Goal: Obtain resource: Obtain resource

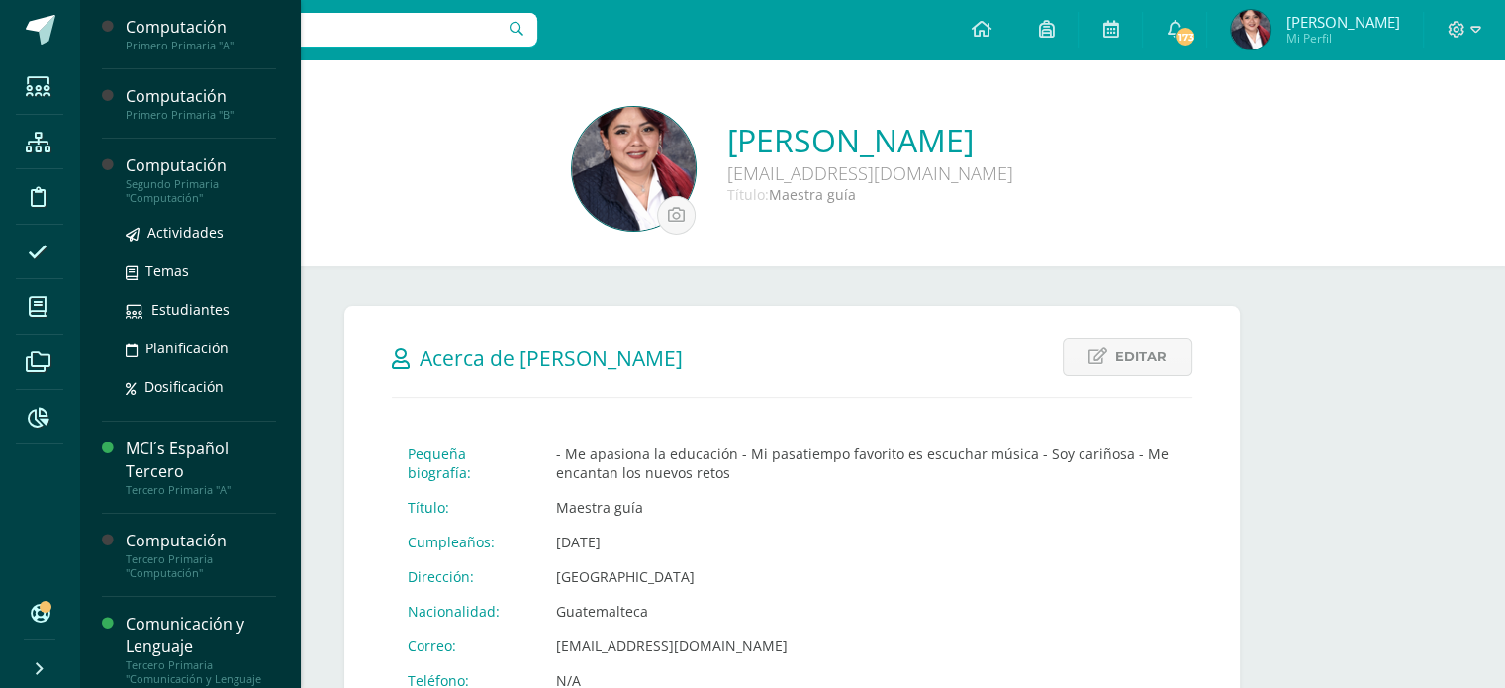
click at [183, 178] on div "Segundo Primaria "Computación"" at bounding box center [201, 191] width 150 height 28
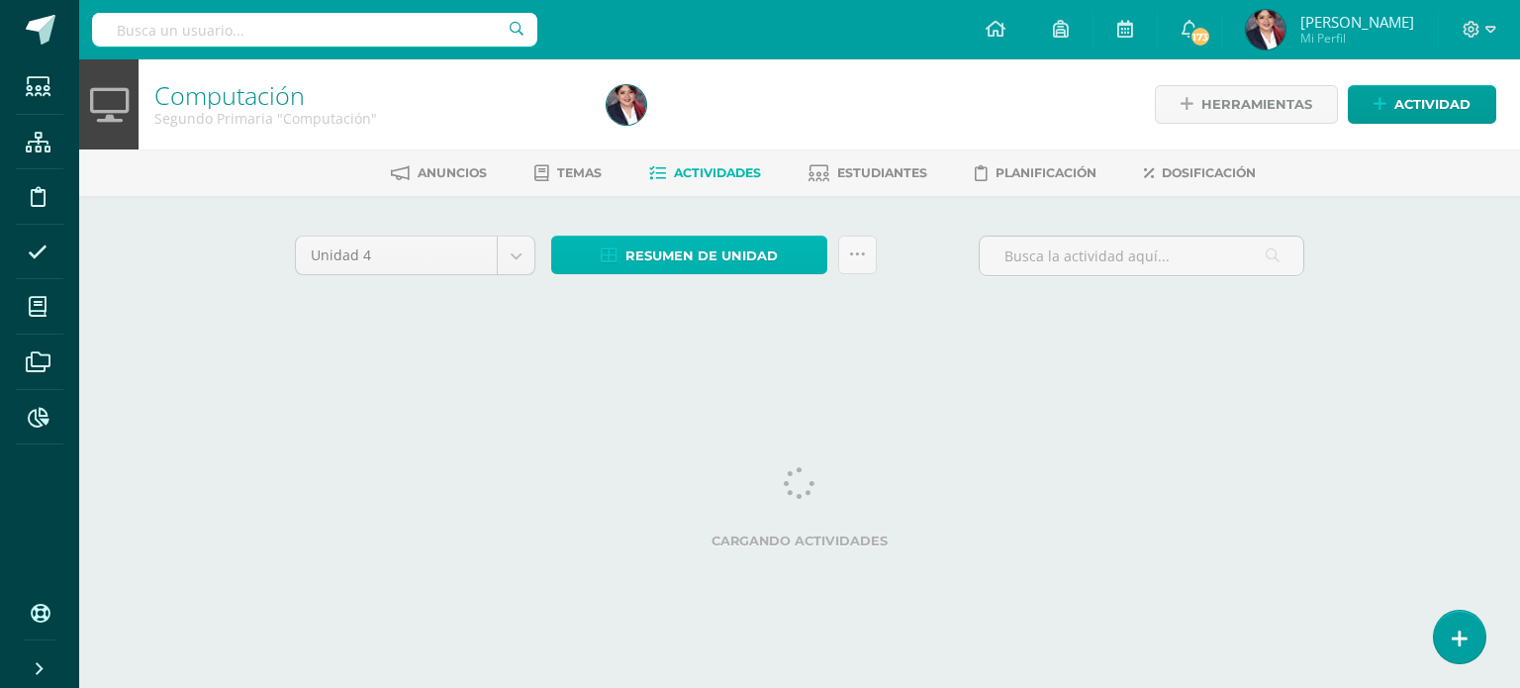
click at [661, 270] on span "Resumen de unidad" at bounding box center [701, 255] width 152 height 37
click at [665, 244] on span "Resumen de unidad" at bounding box center [701, 255] width 152 height 37
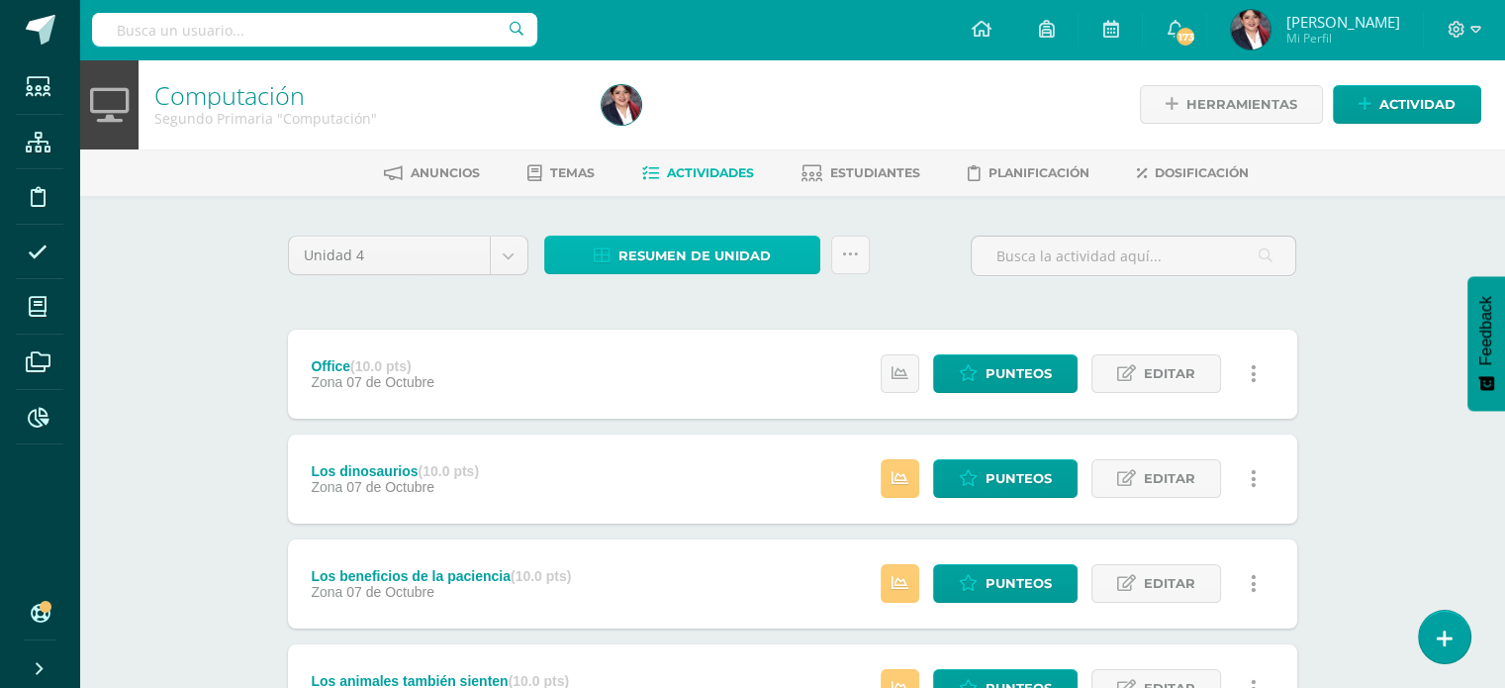
click at [768, 257] on span "Resumen de unidad" at bounding box center [694, 255] width 152 height 37
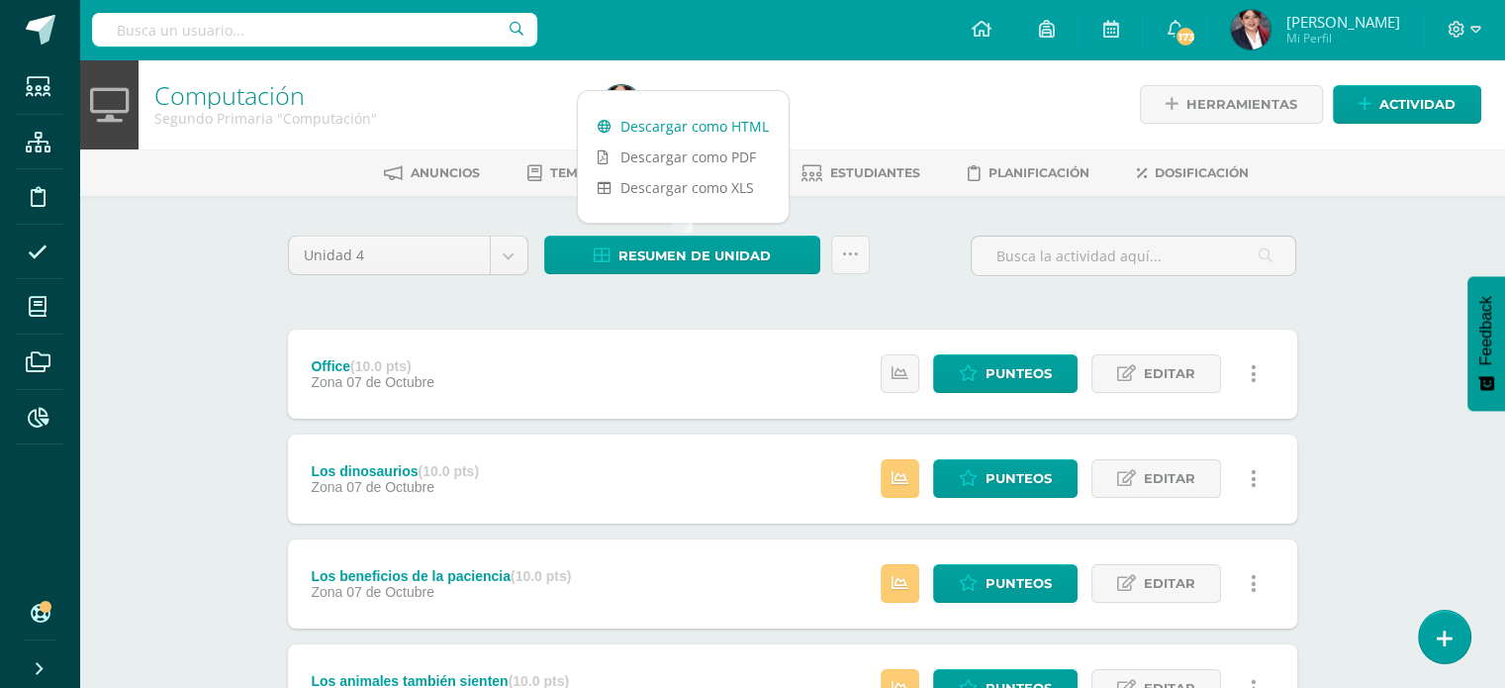
click at [736, 130] on link "Descargar como HTML" at bounding box center [683, 126] width 211 height 31
click at [868, 266] on link at bounding box center [850, 254] width 39 height 39
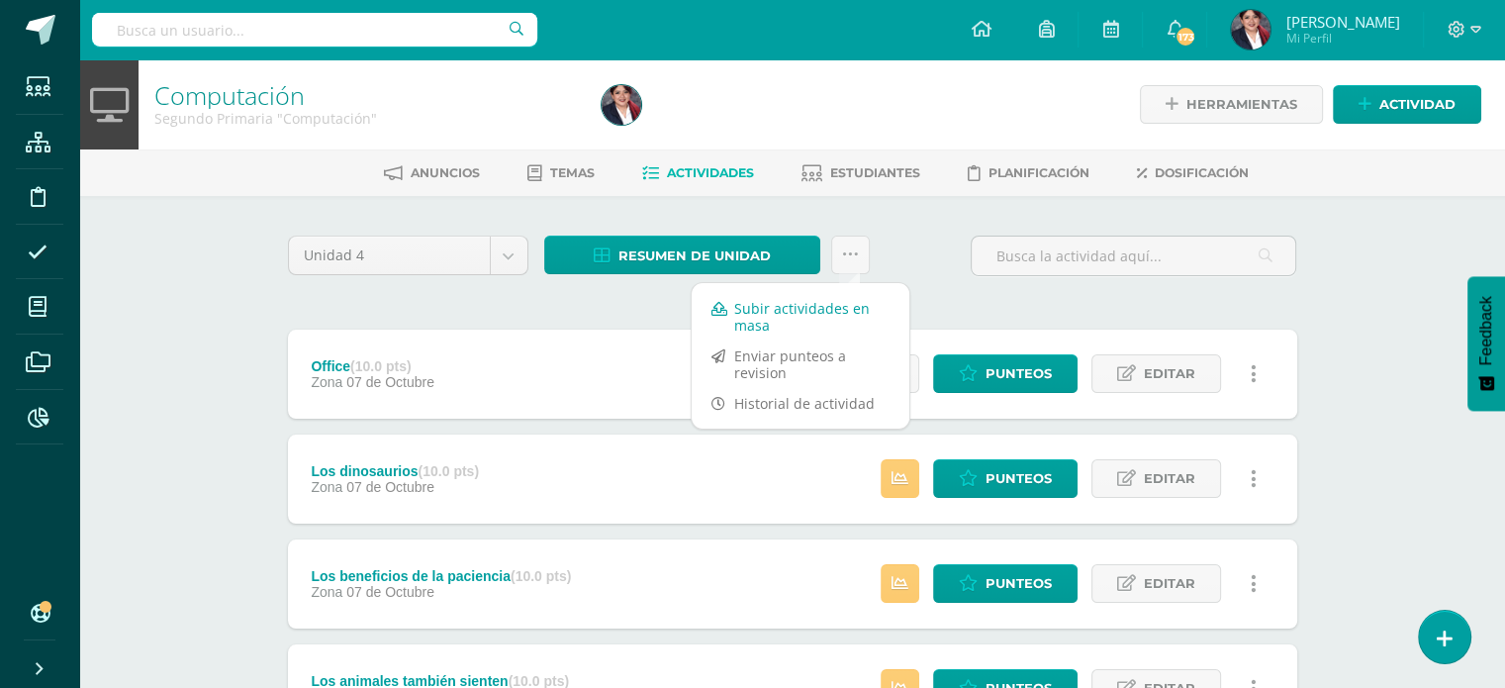
click at [831, 303] on link "Subir actividades en masa" at bounding box center [801, 316] width 218 height 47
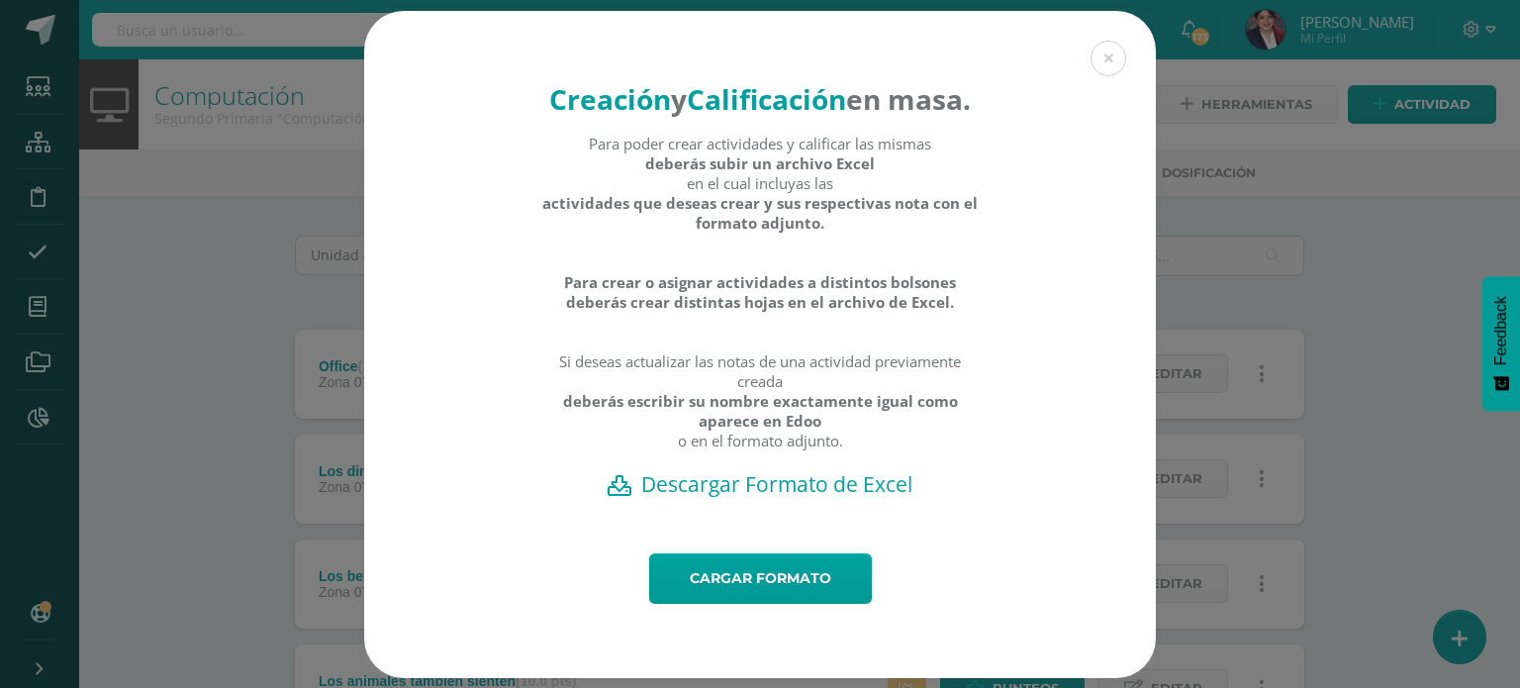
click at [746, 498] on h2 "Descargar Formato de Excel" at bounding box center [760, 484] width 722 height 28
click at [766, 604] on link "Cargar formato" at bounding box center [760, 578] width 223 height 50
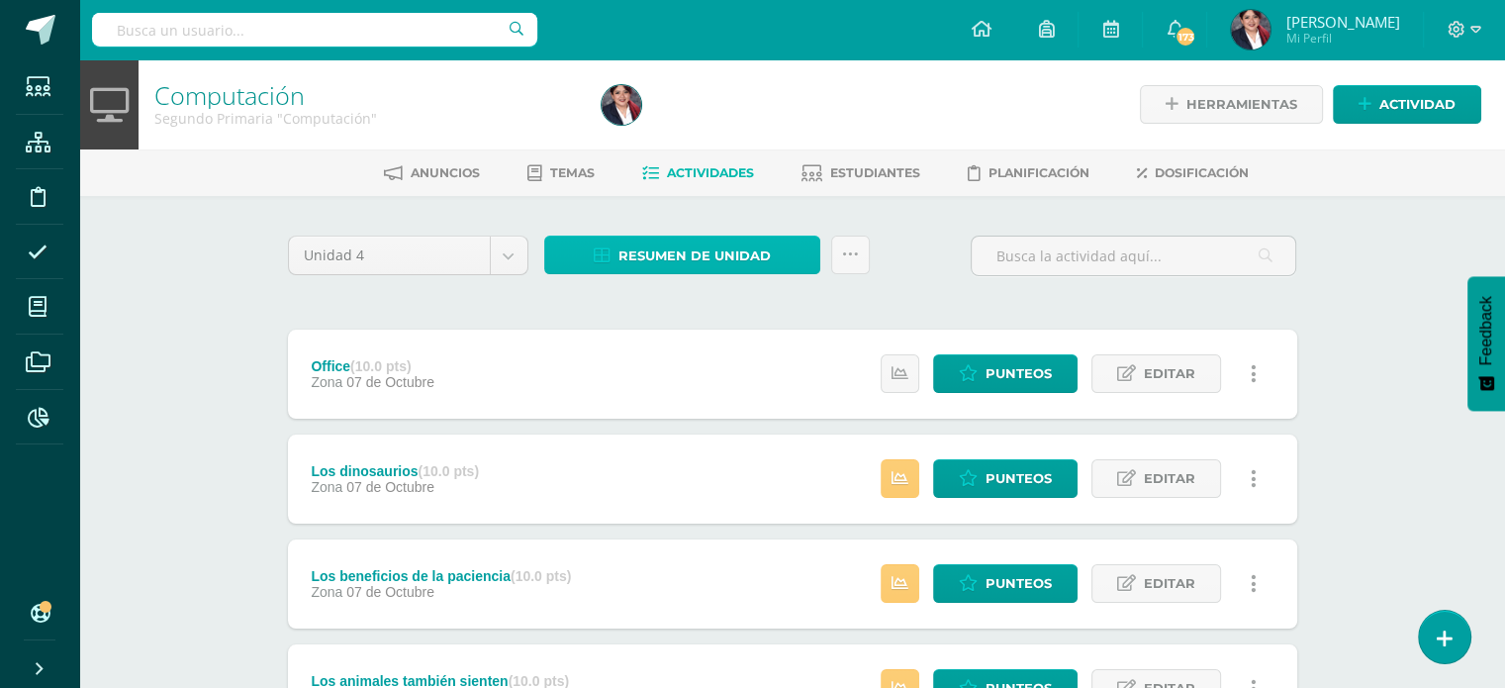
click at [729, 238] on span "Resumen de unidad" at bounding box center [694, 255] width 152 height 37
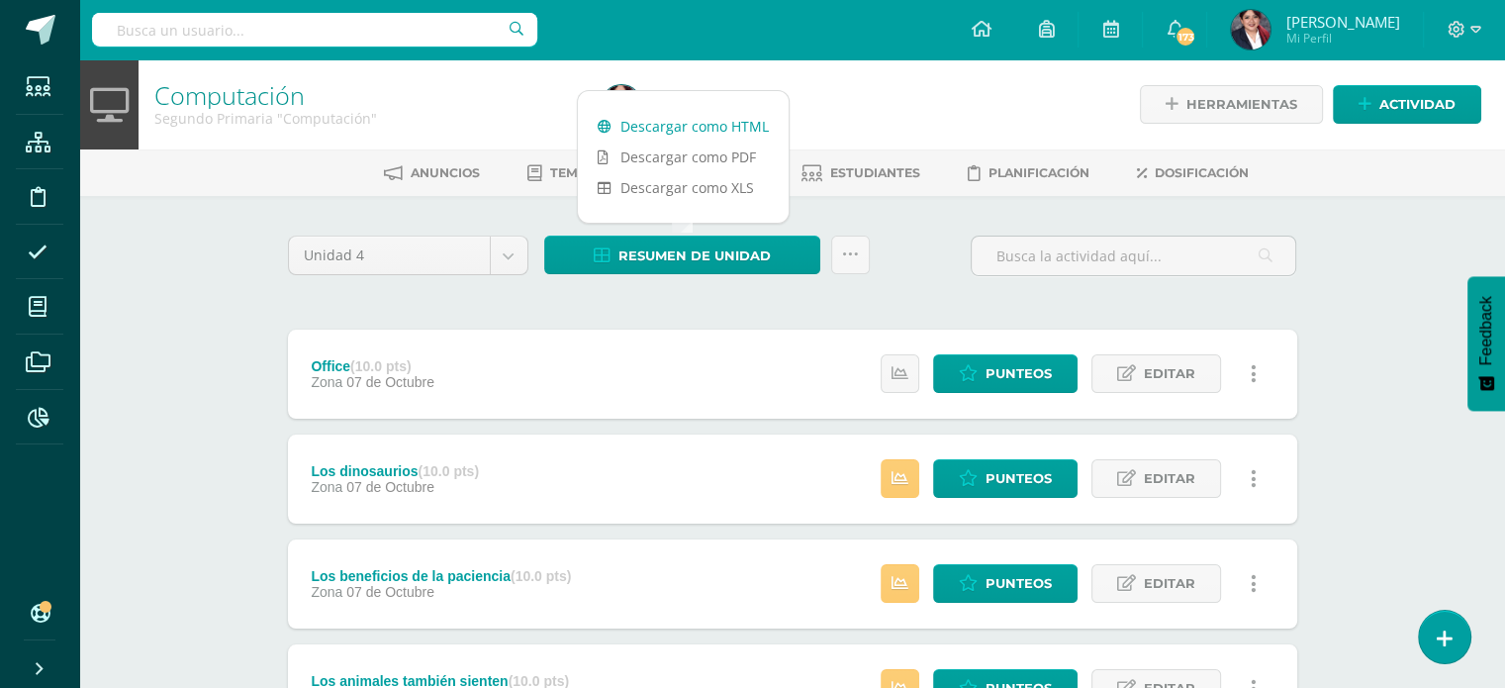
click at [740, 133] on link "Descargar como HTML" at bounding box center [683, 126] width 211 height 31
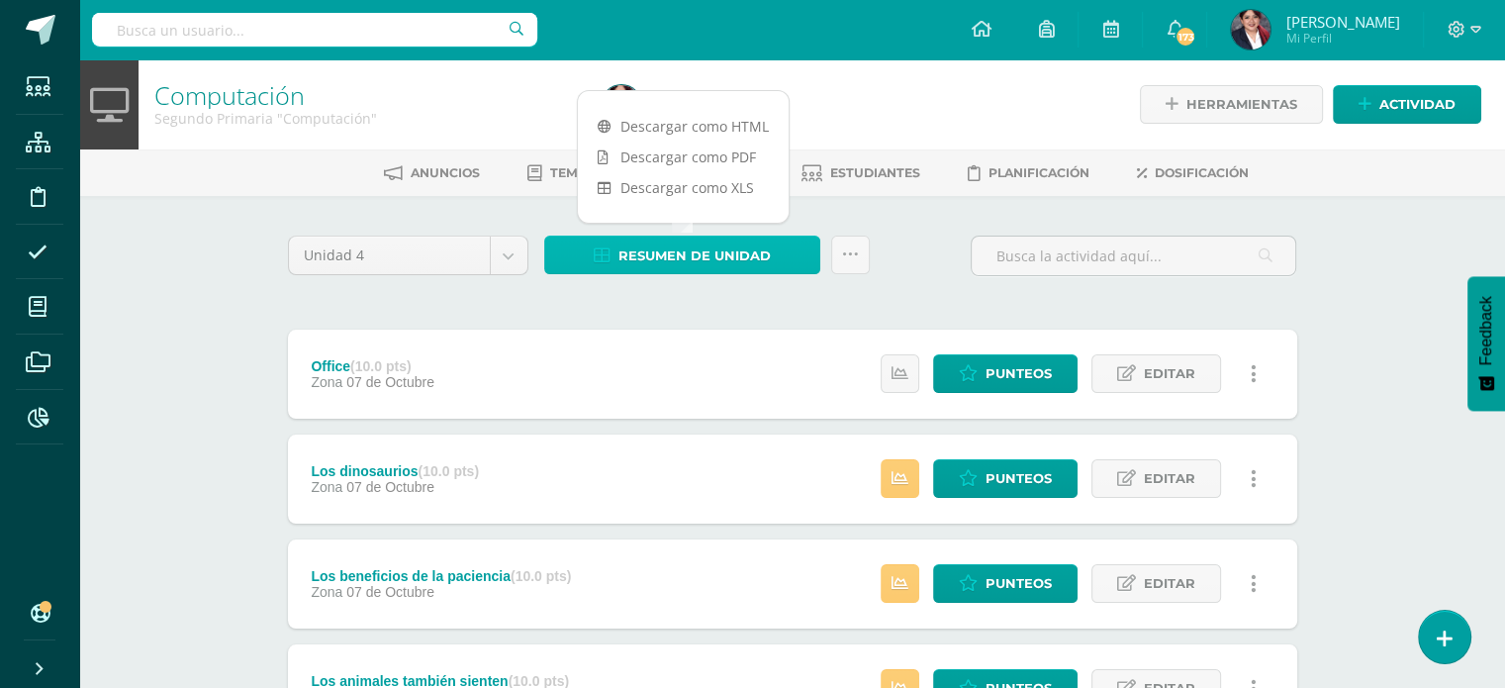
click at [716, 257] on span "Resumen de unidad" at bounding box center [694, 255] width 152 height 37
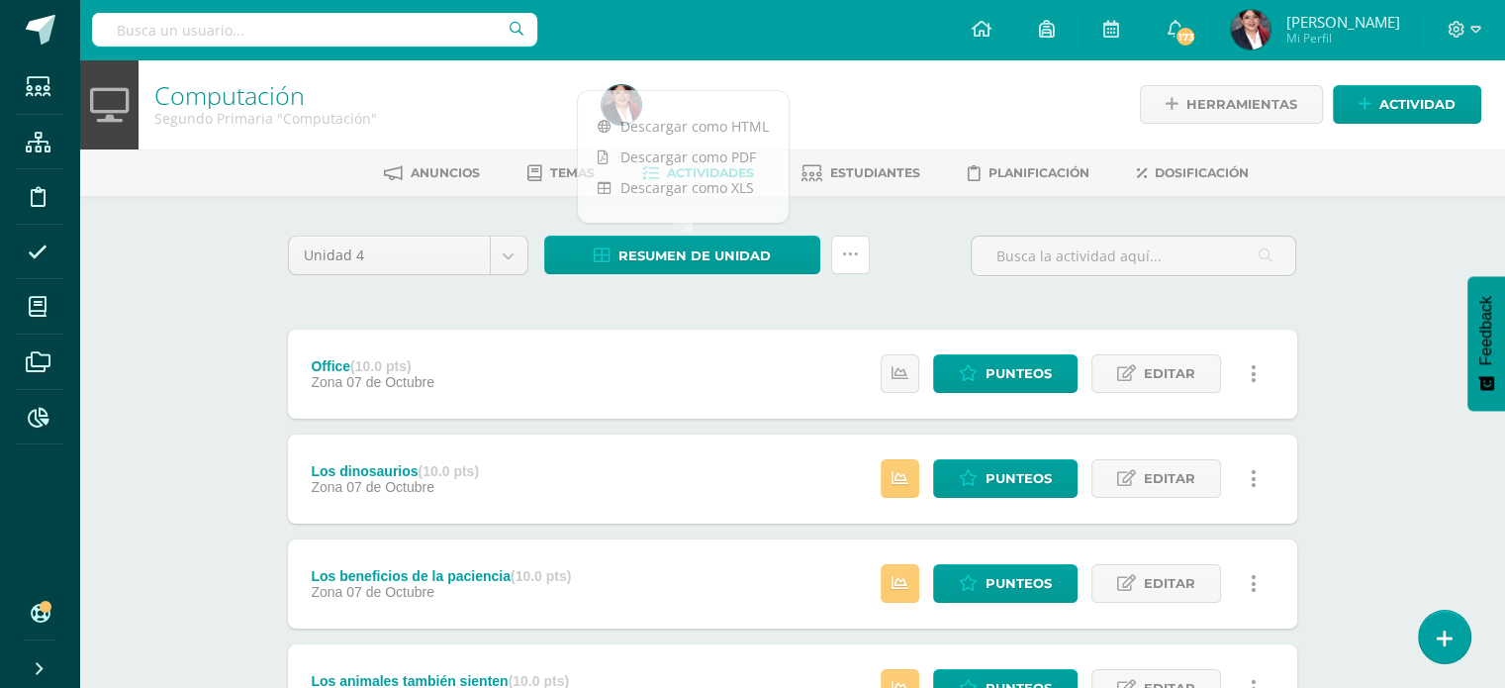
click at [846, 273] on div "Resumen de unidad Subir actividades en masa Enviar punteos a revision Historial…" at bounding box center [706, 263] width 341 height 56
click at [858, 253] on link at bounding box center [850, 254] width 39 height 39
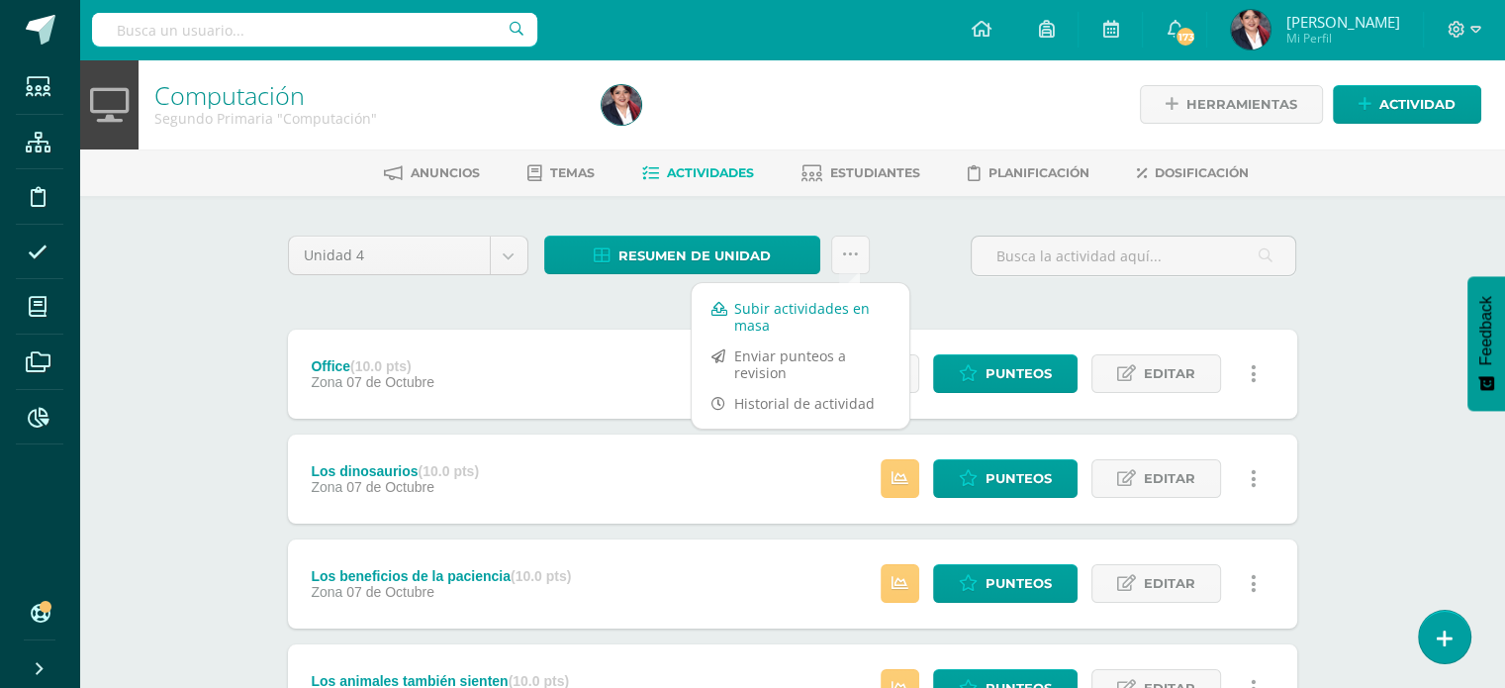
click at [833, 302] on link "Subir actividades en masa" at bounding box center [801, 316] width 218 height 47
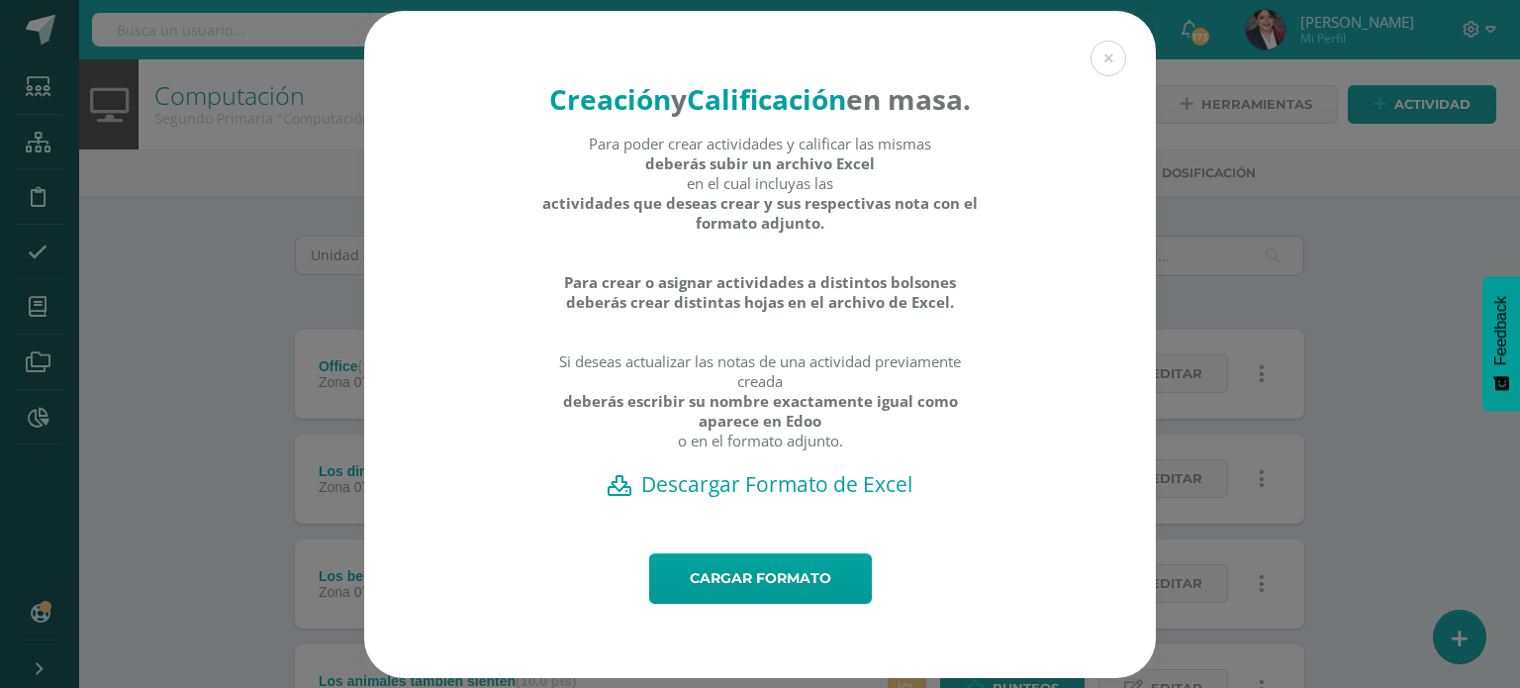
click at [792, 498] on h2 "Descargar Formato de Excel" at bounding box center [760, 484] width 722 height 28
click at [852, 604] on link "Cargar formato" at bounding box center [760, 578] width 223 height 50
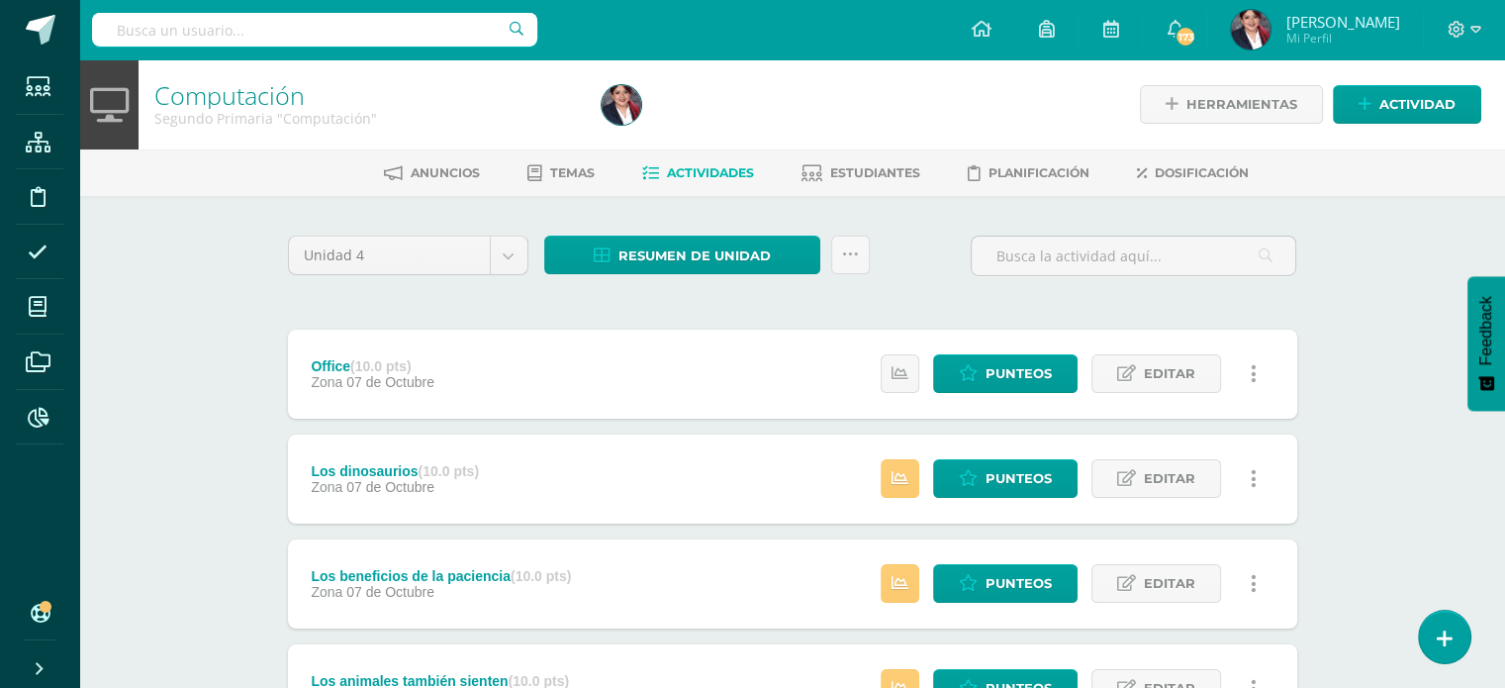
click at [799, 110] on div at bounding box center [821, 104] width 455 height 90
click at [630, 264] on span "Resumen de unidad" at bounding box center [694, 255] width 152 height 37
click at [637, 130] on link "Descargar como HTML" at bounding box center [683, 126] width 211 height 31
click at [856, 86] on div at bounding box center [821, 104] width 455 height 90
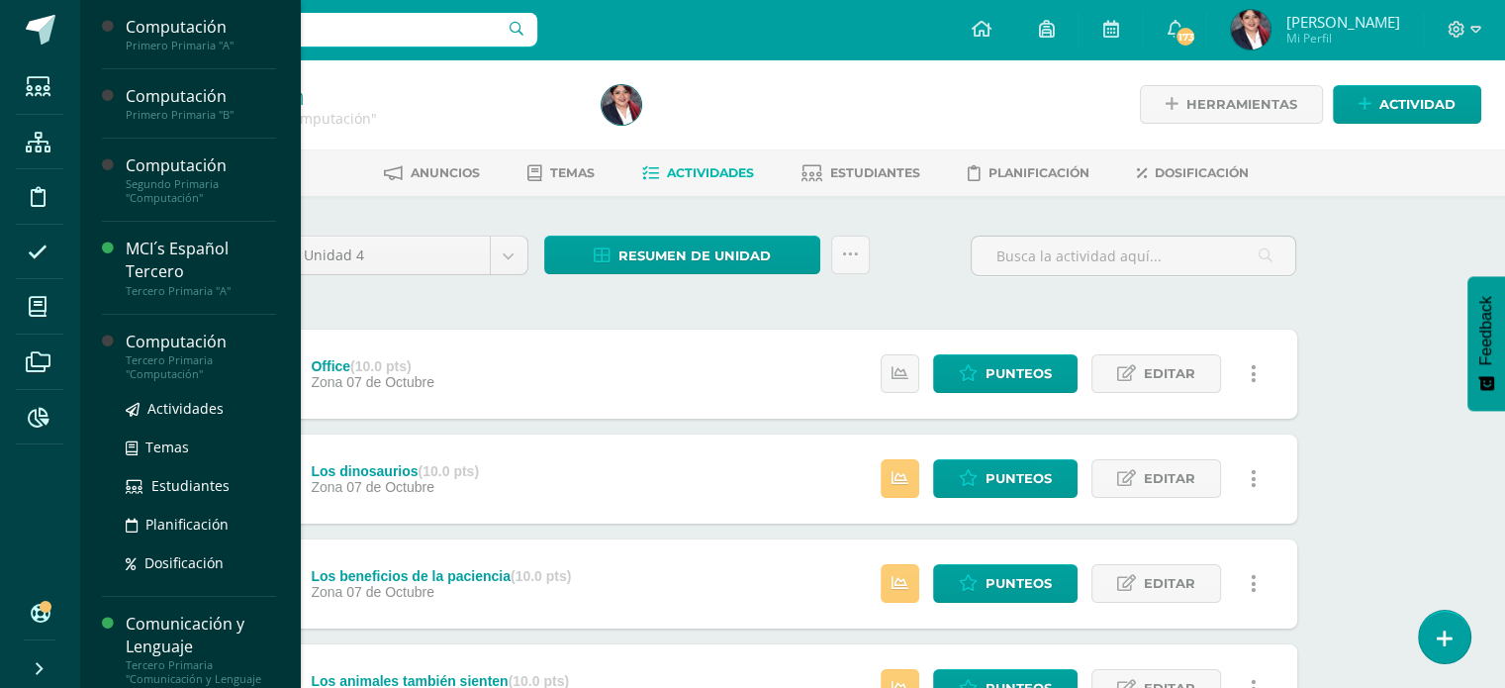
click at [163, 341] on div "Computación" at bounding box center [201, 341] width 150 height 23
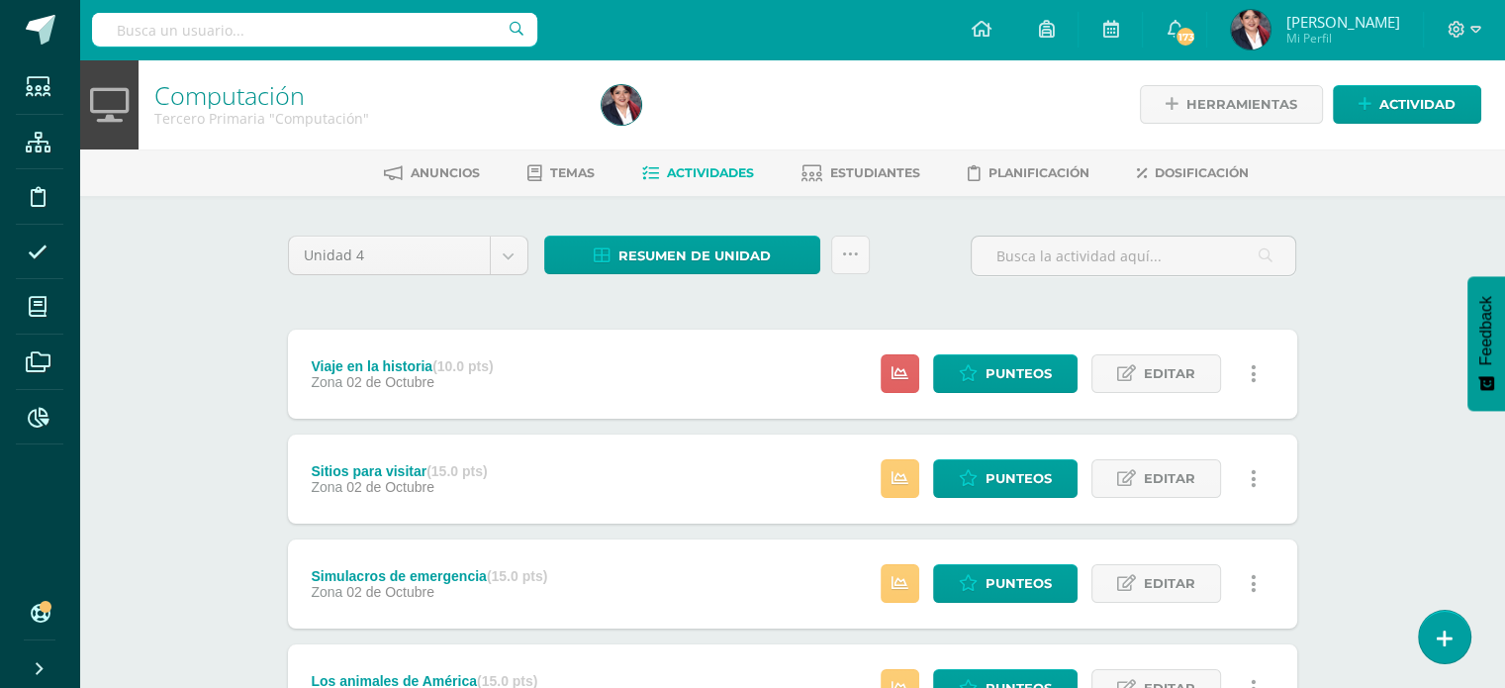
click at [217, 27] on input "text" at bounding box center [314, 30] width 445 height 34
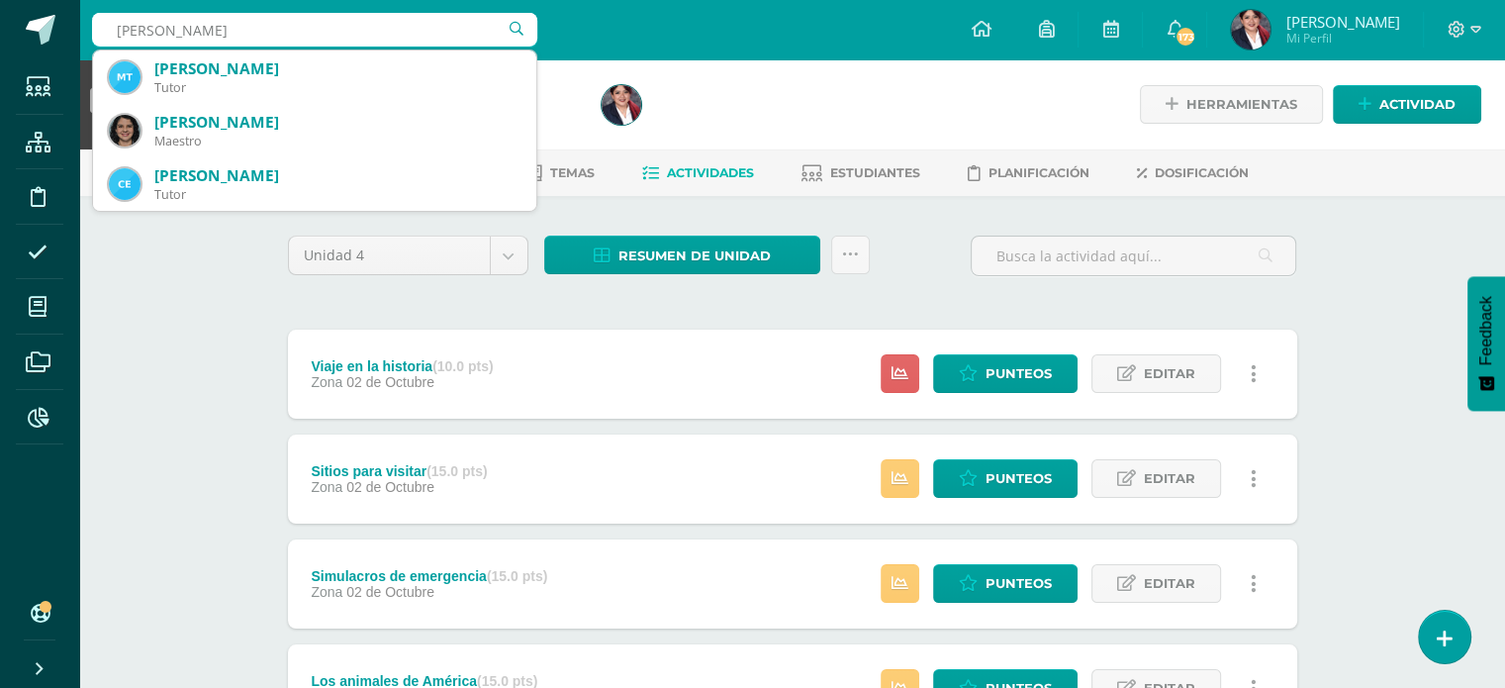
type input "[PERSON_NAME]"
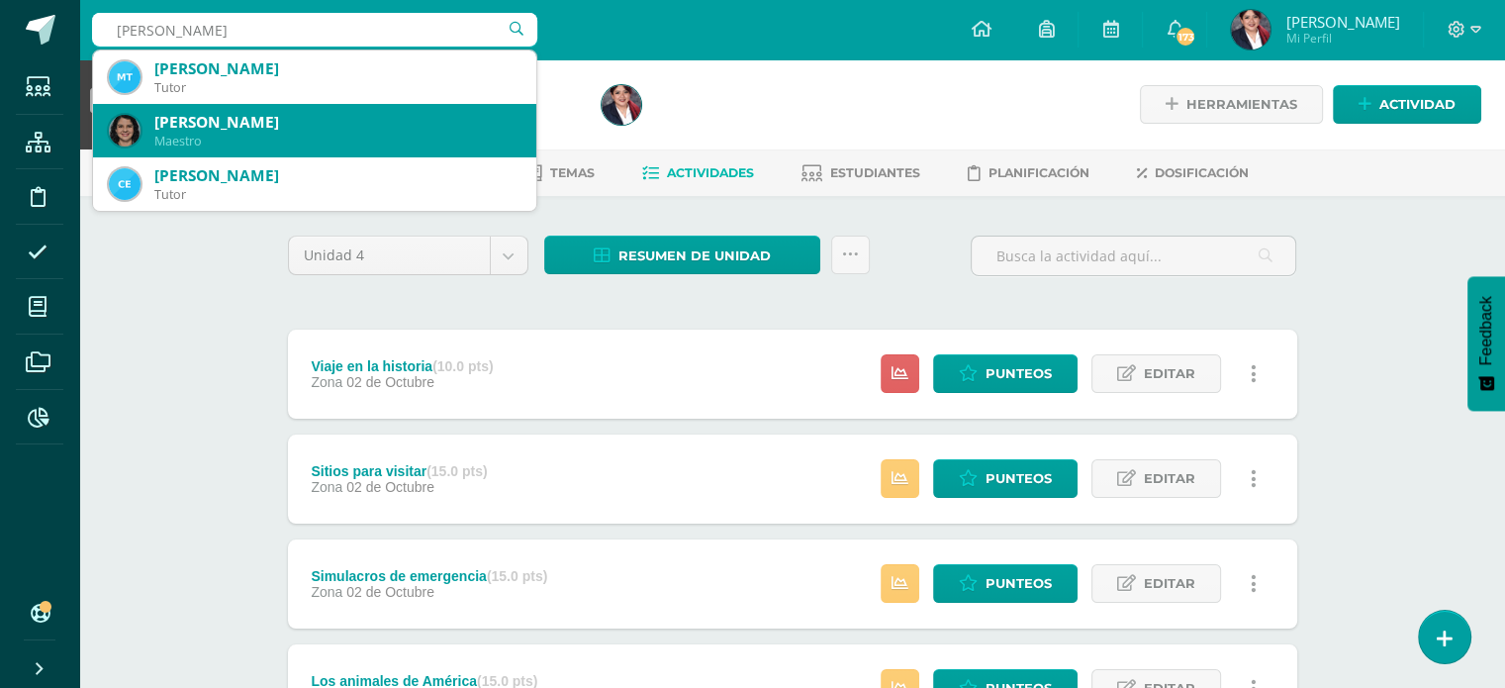
click at [186, 122] on div "[PERSON_NAME]" at bounding box center [337, 122] width 366 height 21
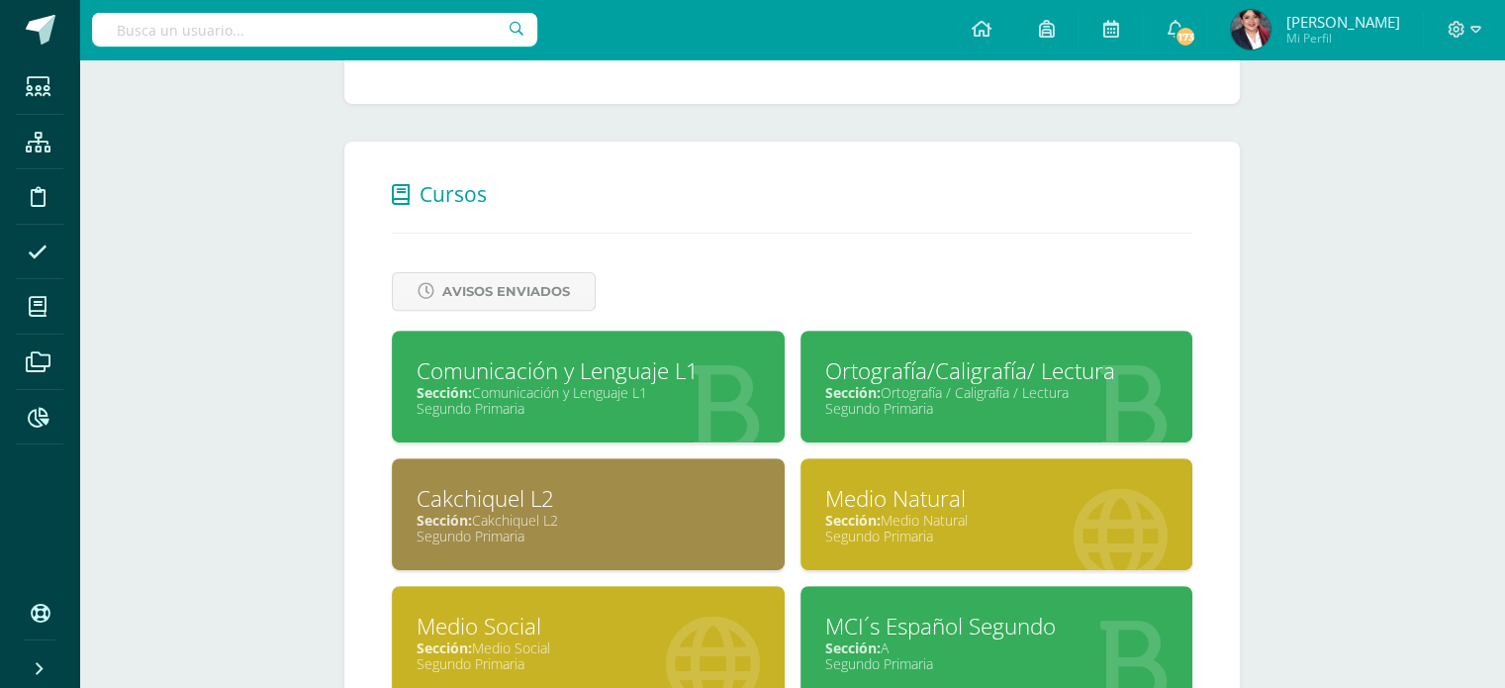
scroll to position [693, 0]
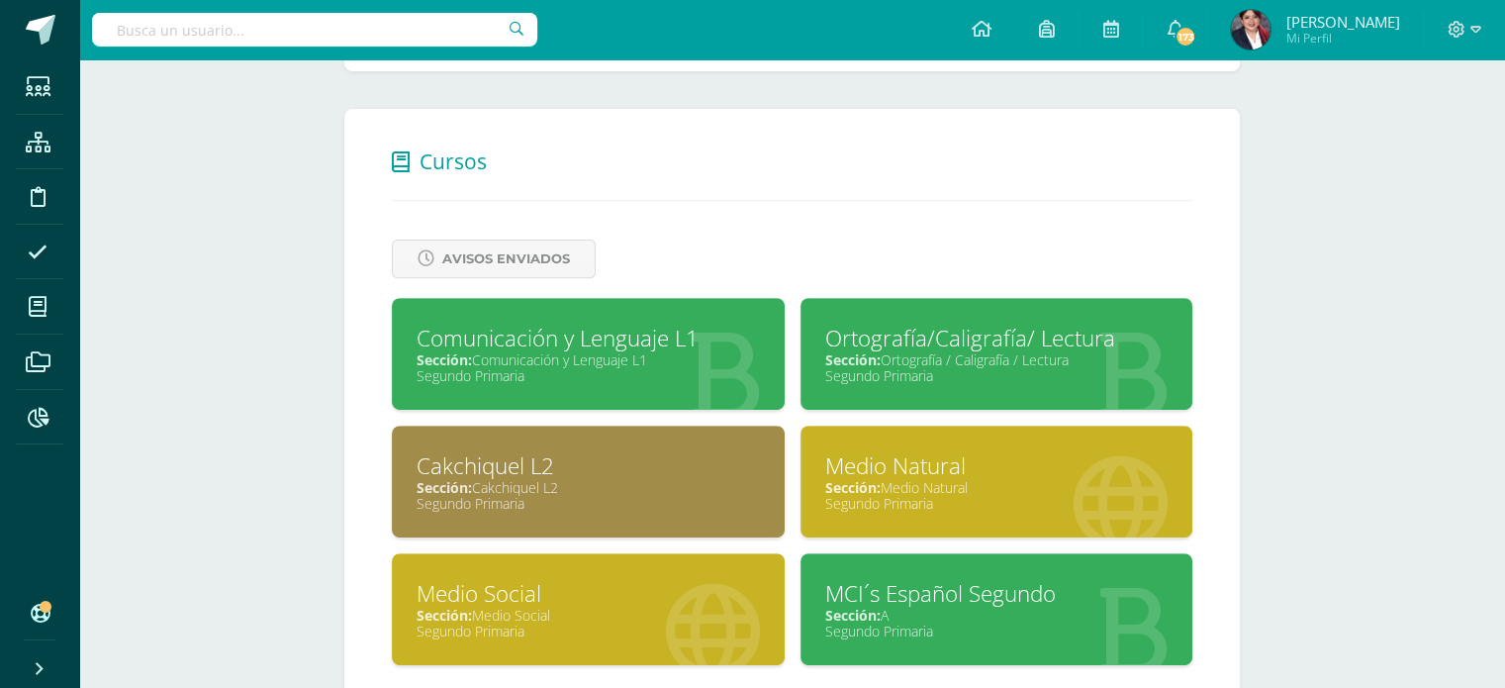
click at [546, 454] on div "Cakchiquel L2" at bounding box center [588, 465] width 343 height 31
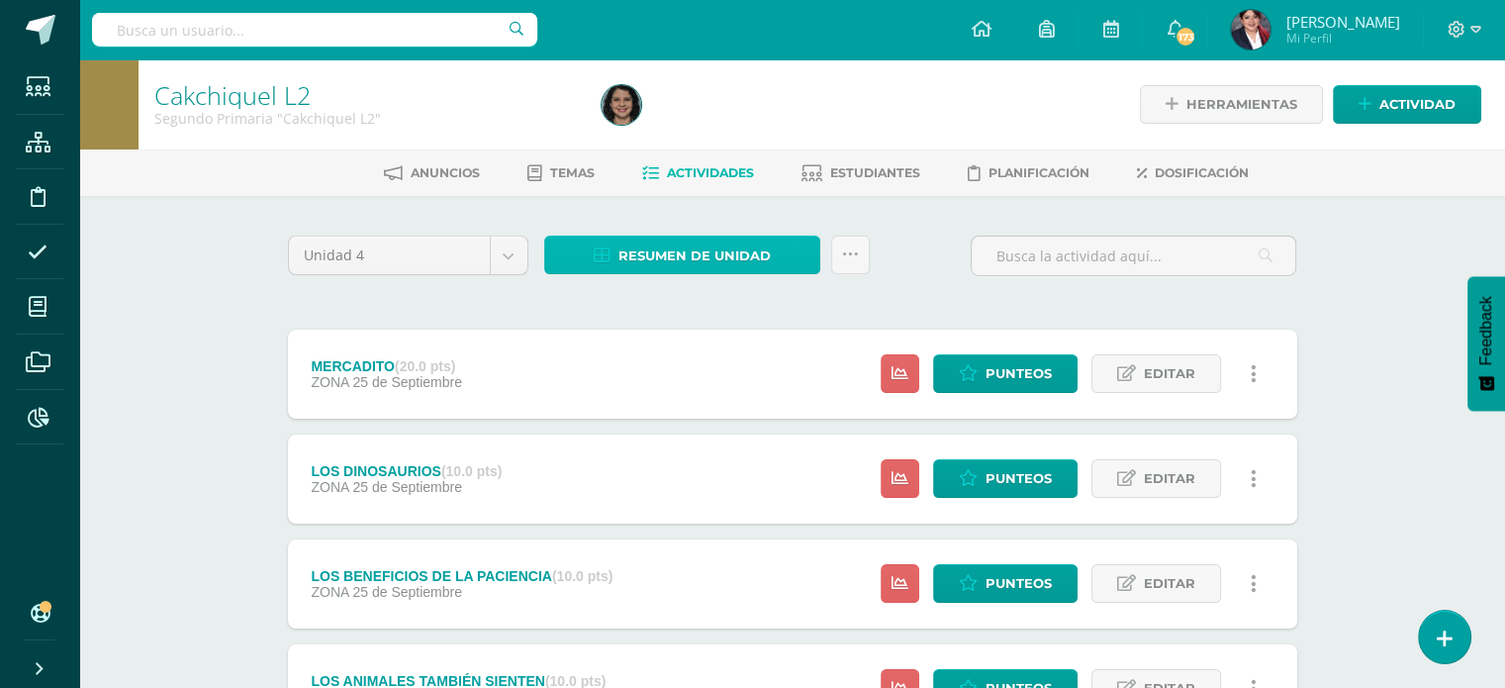
click at [778, 257] on link "Resumen de unidad" at bounding box center [682, 254] width 276 height 39
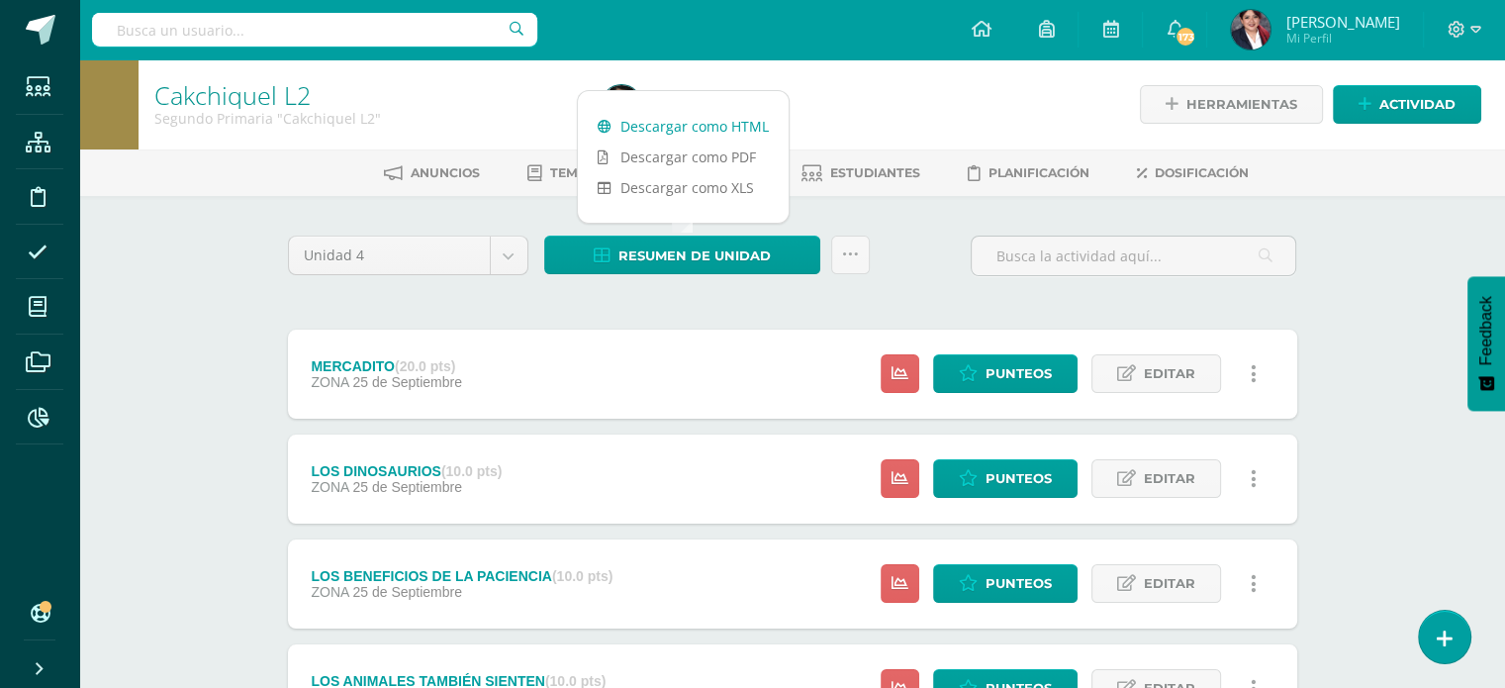
click at [748, 126] on link "Descargar como HTML" at bounding box center [683, 126] width 211 height 31
click at [844, 255] on icon at bounding box center [850, 254] width 17 height 17
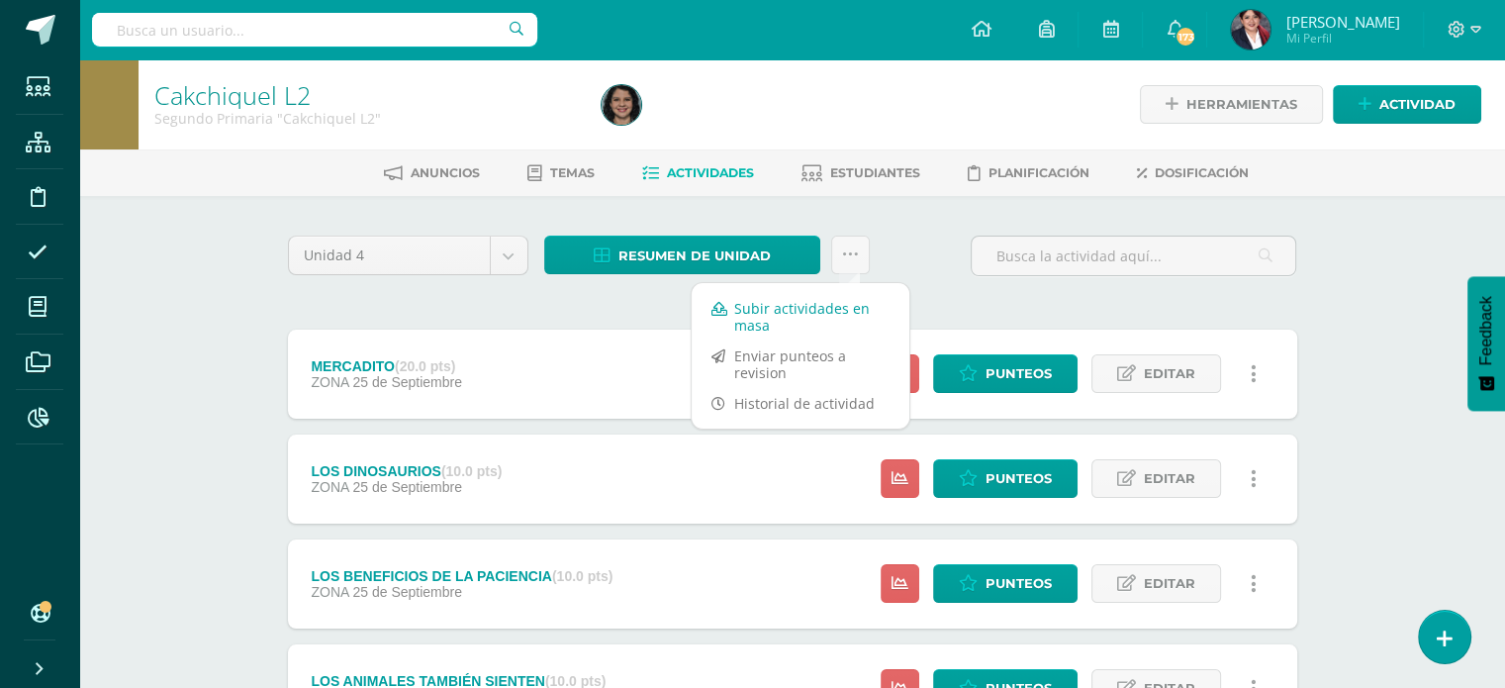
click at [760, 317] on link "Subir actividades en masa" at bounding box center [801, 316] width 218 height 47
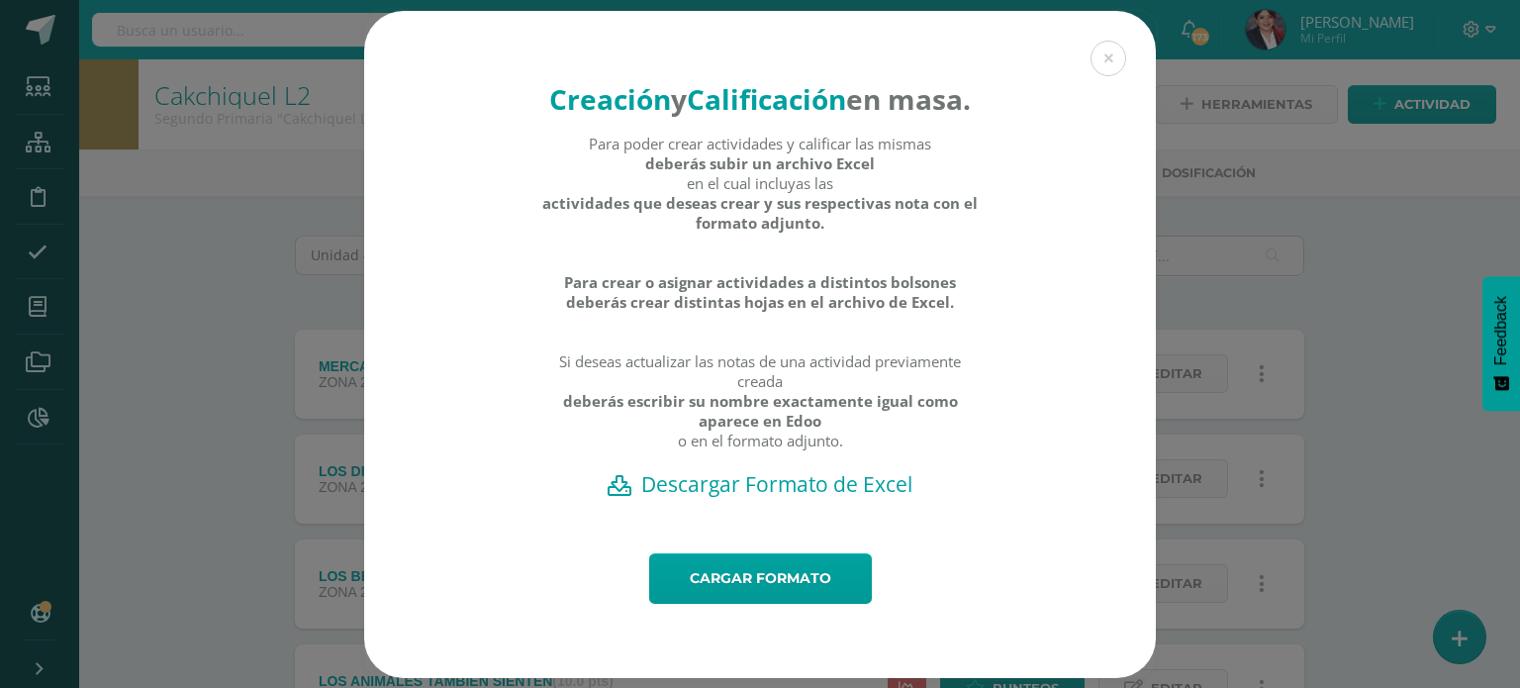
click at [767, 498] on h2 "Descargar Formato de Excel" at bounding box center [760, 484] width 722 height 28
click at [783, 604] on link "Cargar formato" at bounding box center [760, 578] width 223 height 50
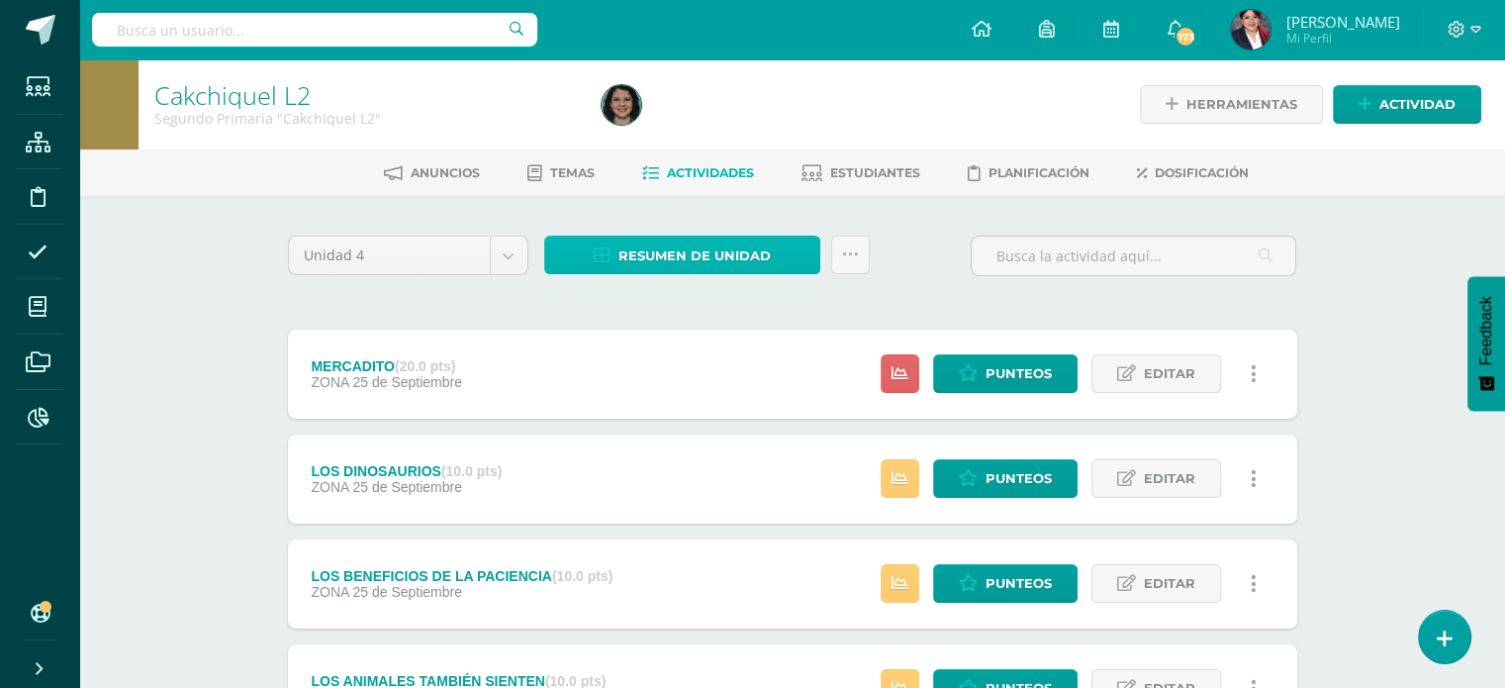
click at [588, 258] on link "Resumen de unidad" at bounding box center [682, 254] width 276 height 39
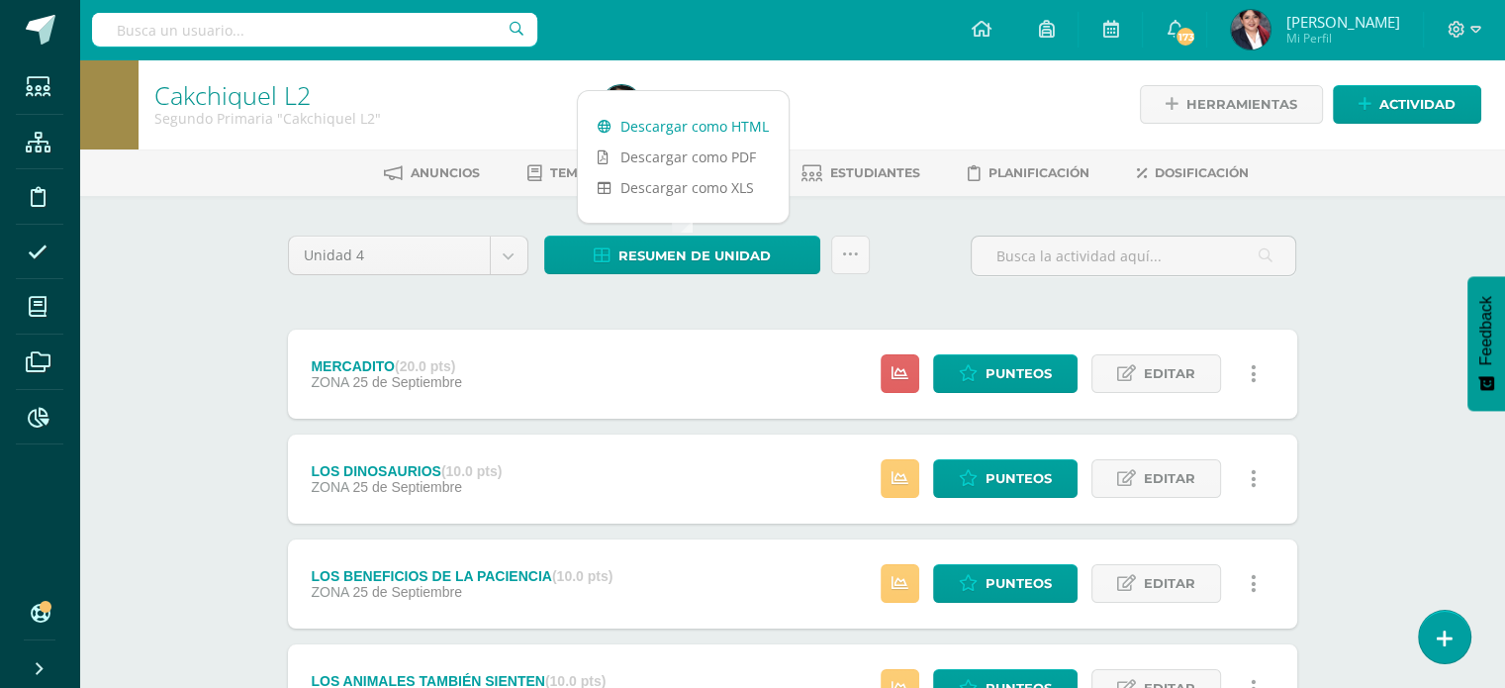
click at [643, 125] on link "Descargar como HTML" at bounding box center [683, 126] width 211 height 31
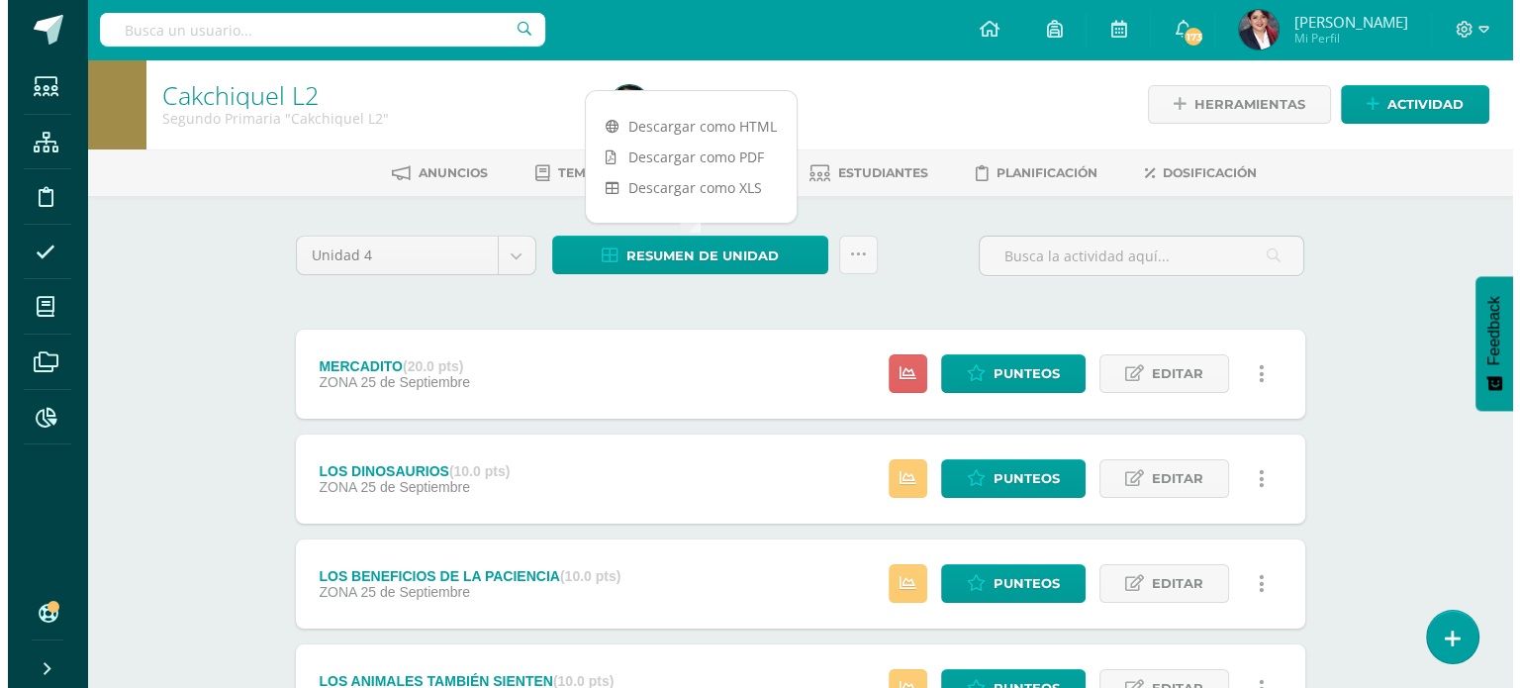
scroll to position [99, 0]
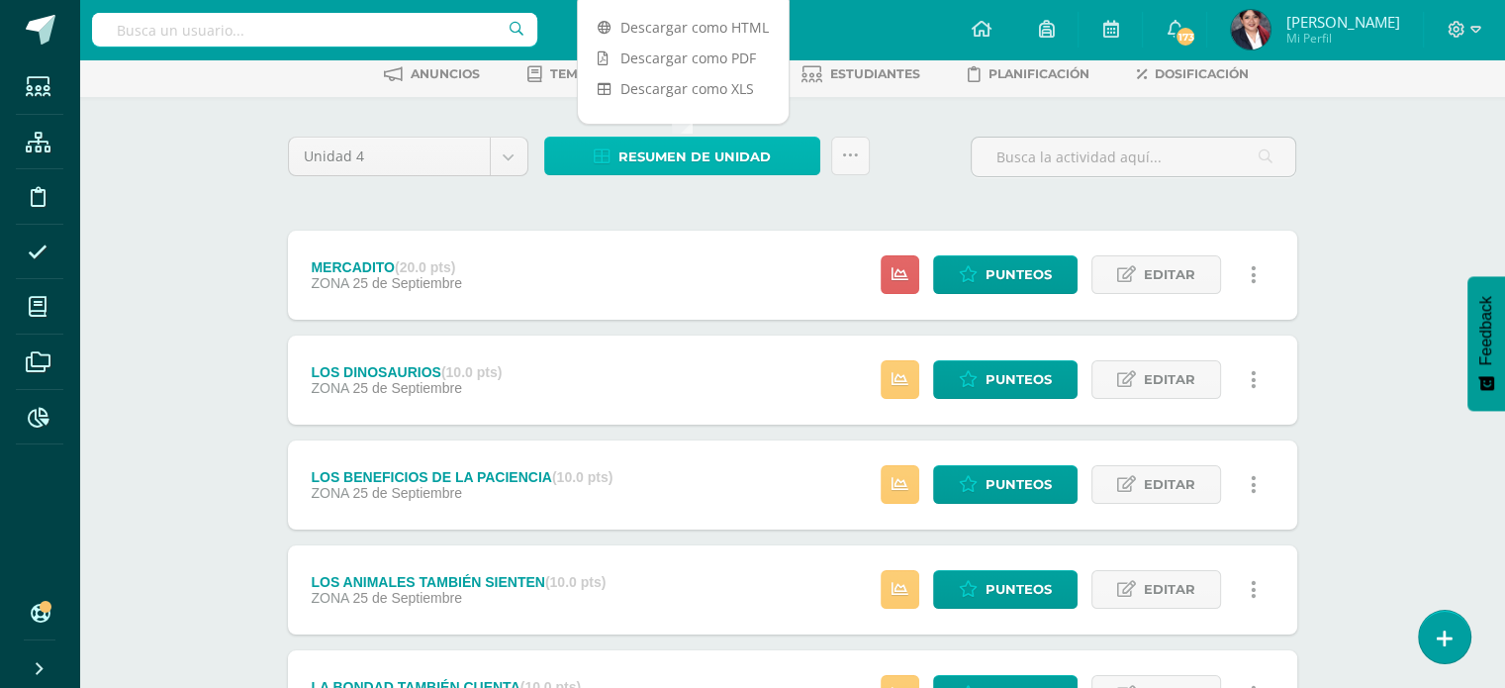
click at [648, 157] on span "Resumen de unidad" at bounding box center [694, 157] width 152 height 37
click at [869, 203] on div "Unidad 4 Unidad 1 Unidad 2 Unidad 3 Unidad 4 Resumen de unidad Subir actividade…" at bounding box center [792, 694] width 1025 height 1114
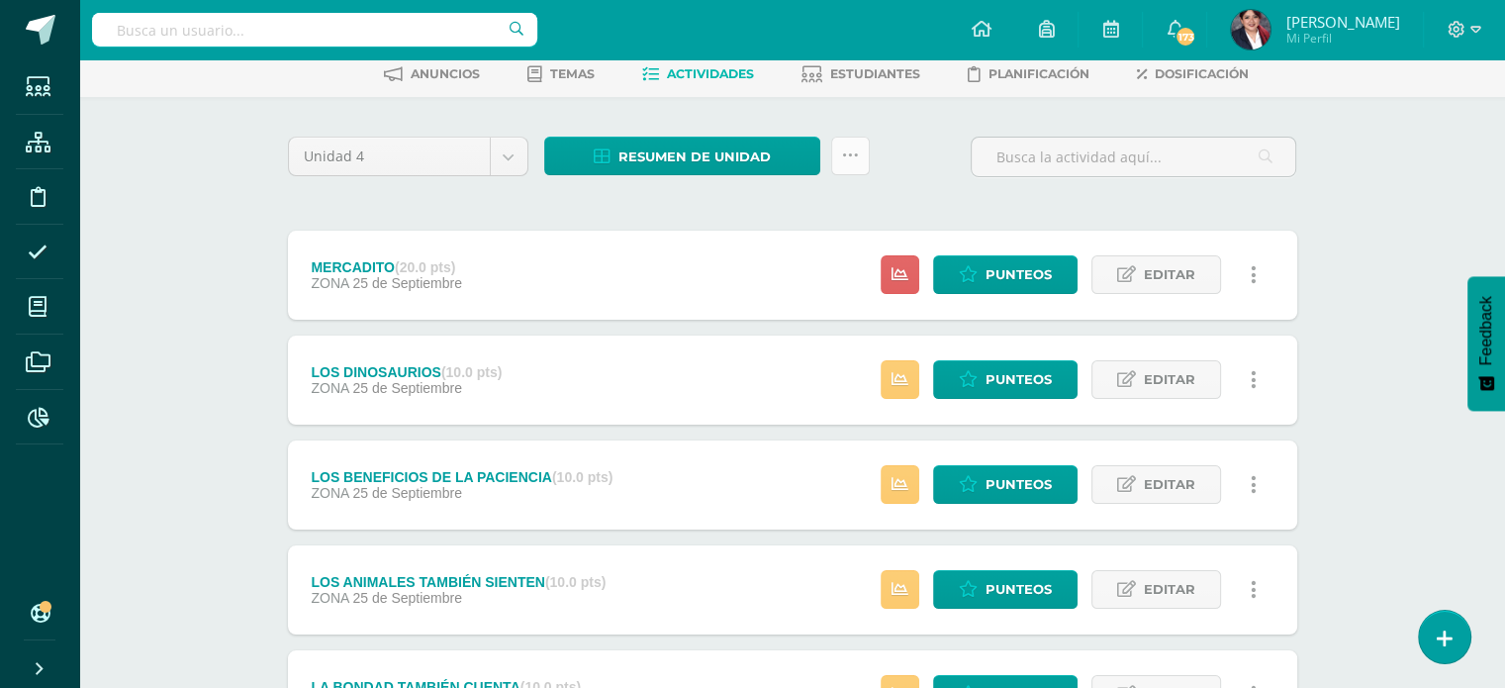
click at [855, 159] on icon at bounding box center [850, 155] width 17 height 17
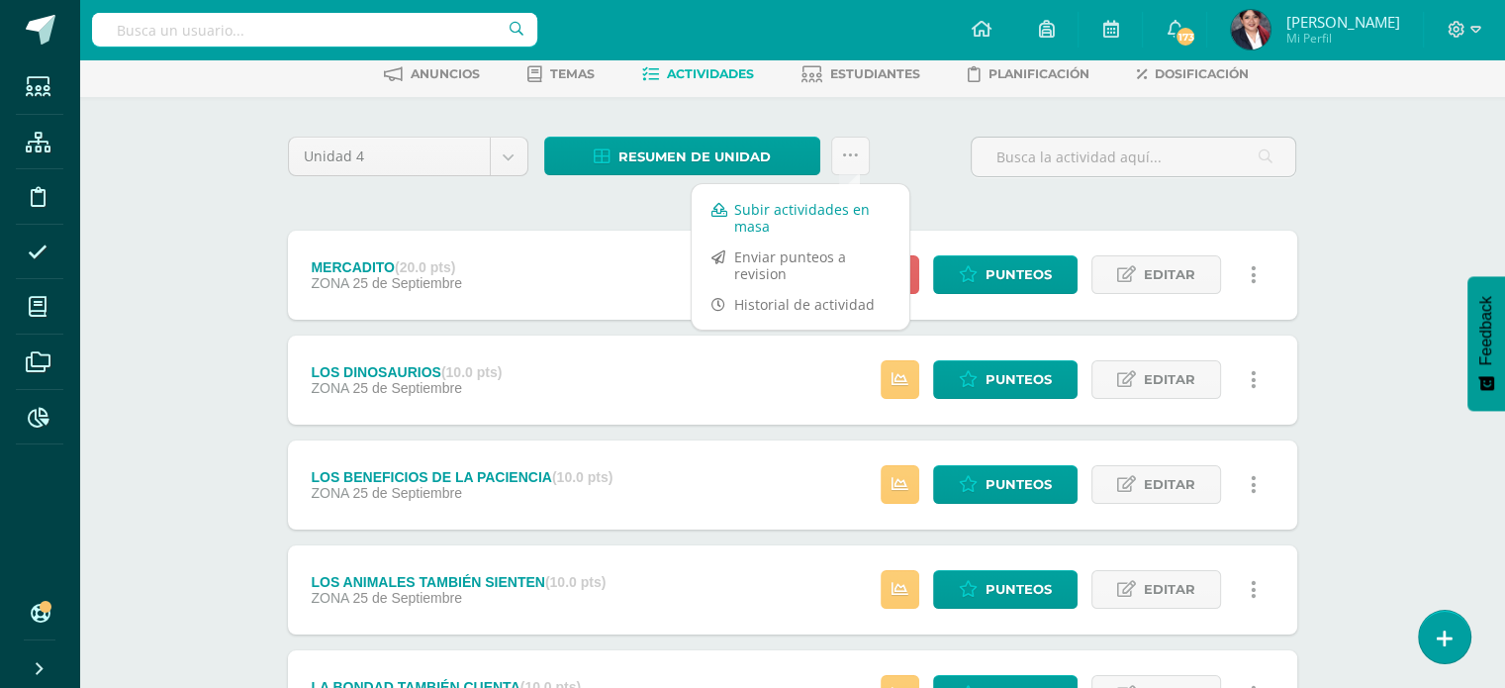
click at [823, 209] on link "Subir actividades en masa" at bounding box center [801, 217] width 218 height 47
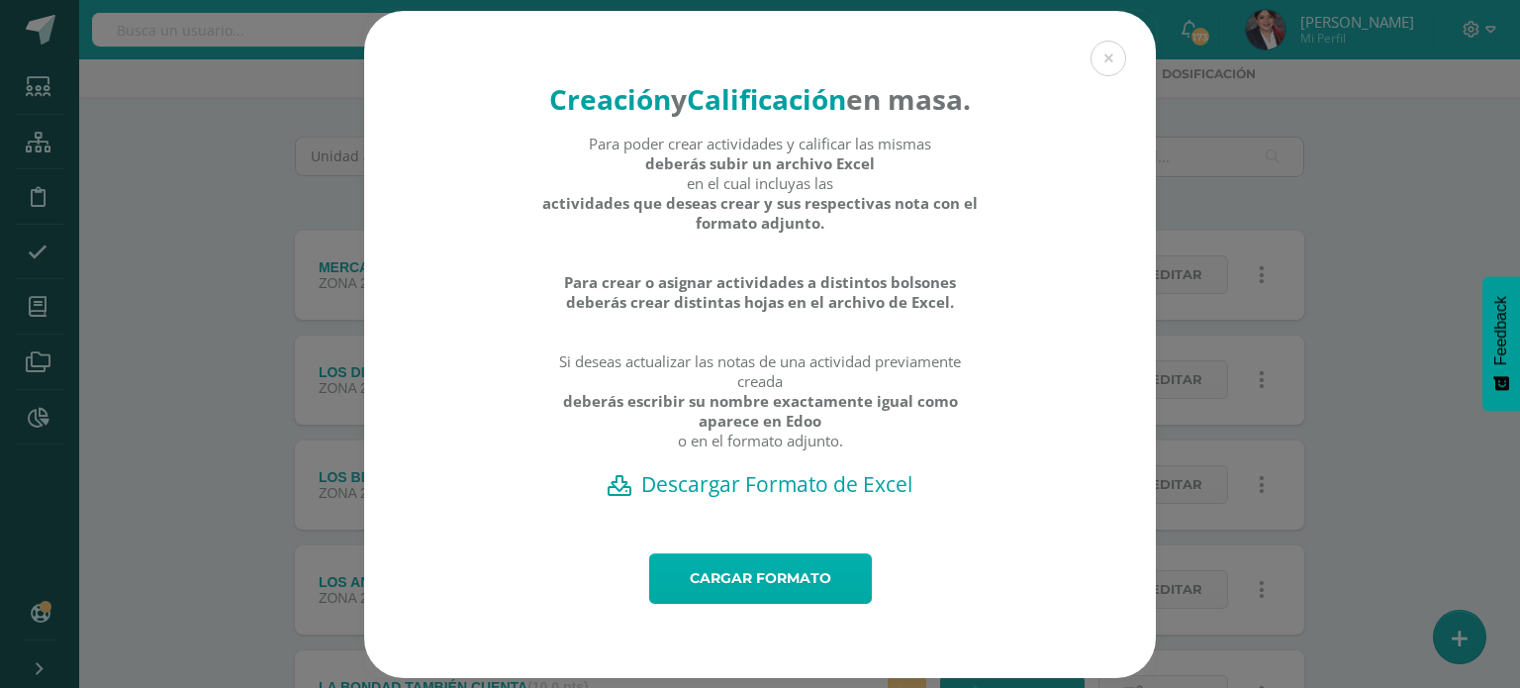
click at [784, 601] on link "Cargar formato" at bounding box center [760, 578] width 223 height 50
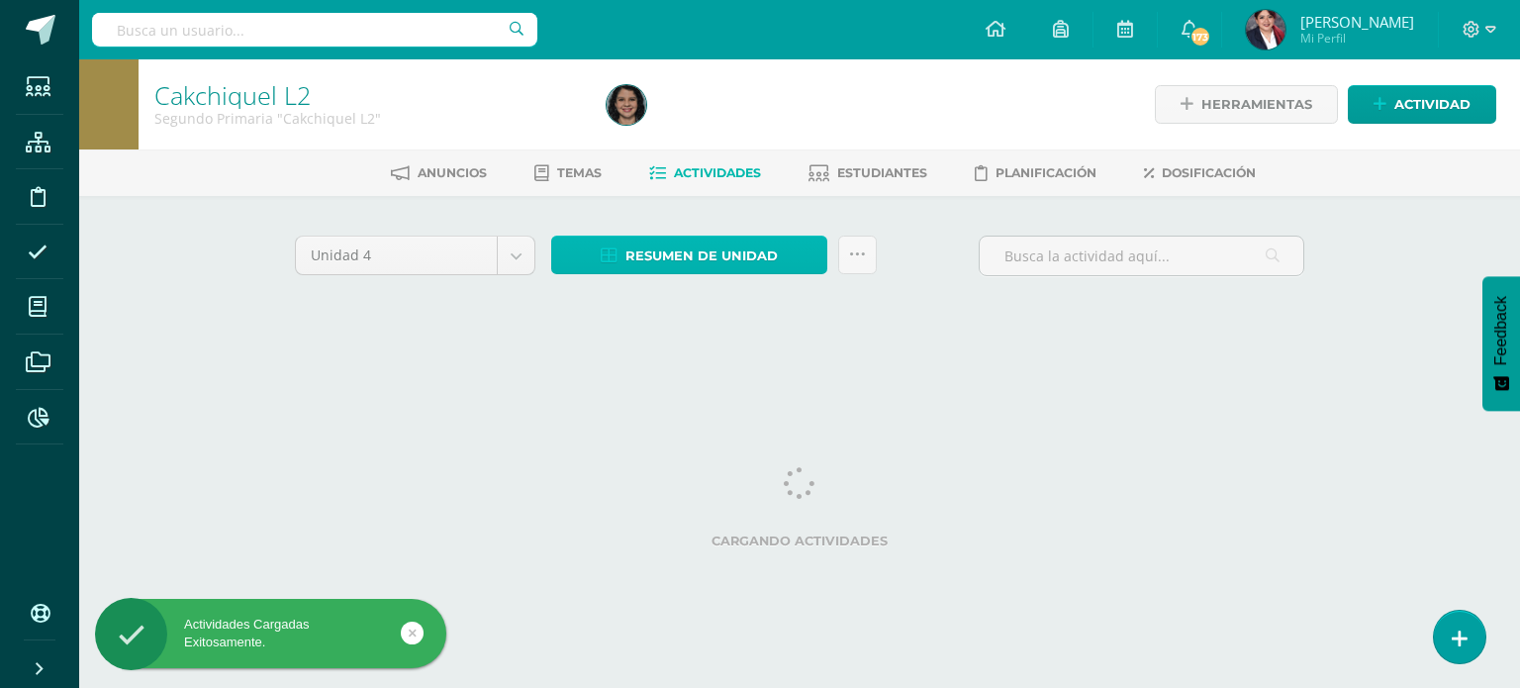
click at [679, 245] on span "Resumen de unidad" at bounding box center [701, 255] width 152 height 37
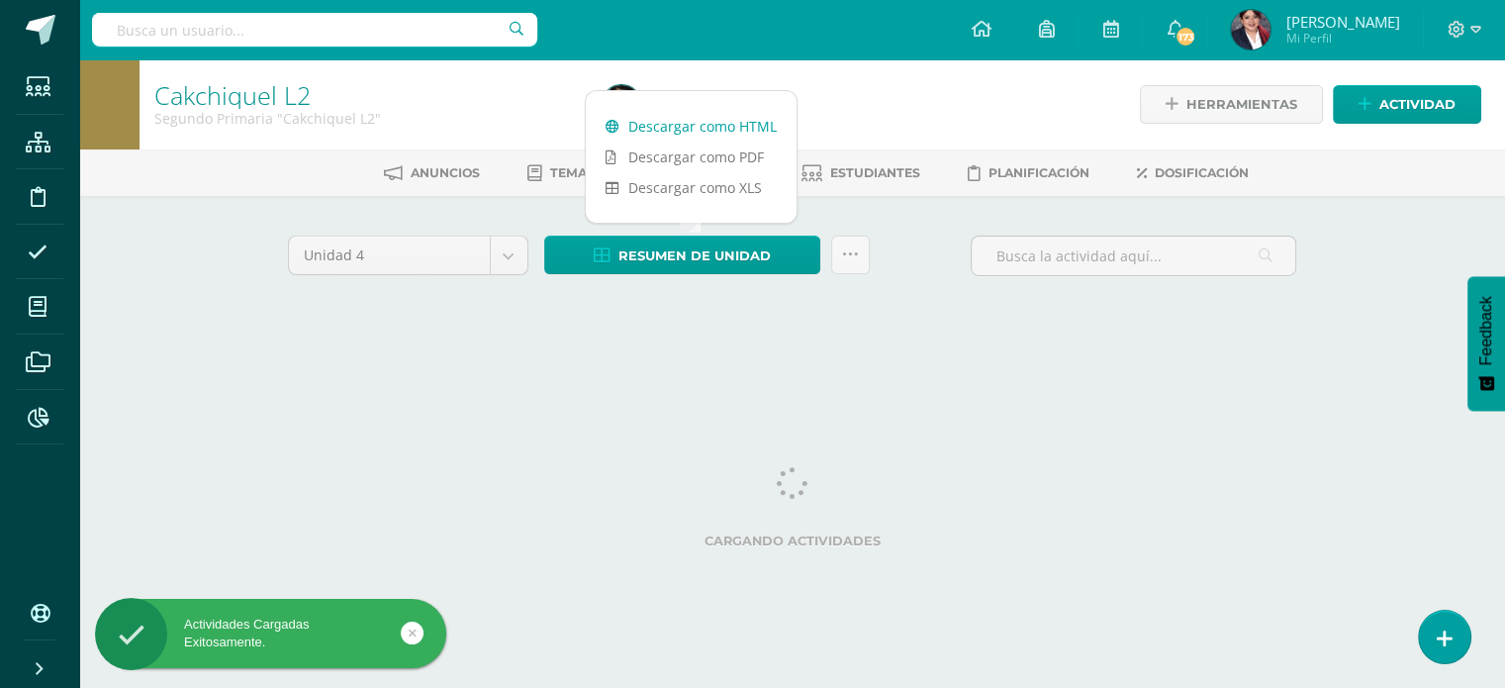
click at [690, 128] on link "Descargar como HTML" at bounding box center [691, 126] width 211 height 31
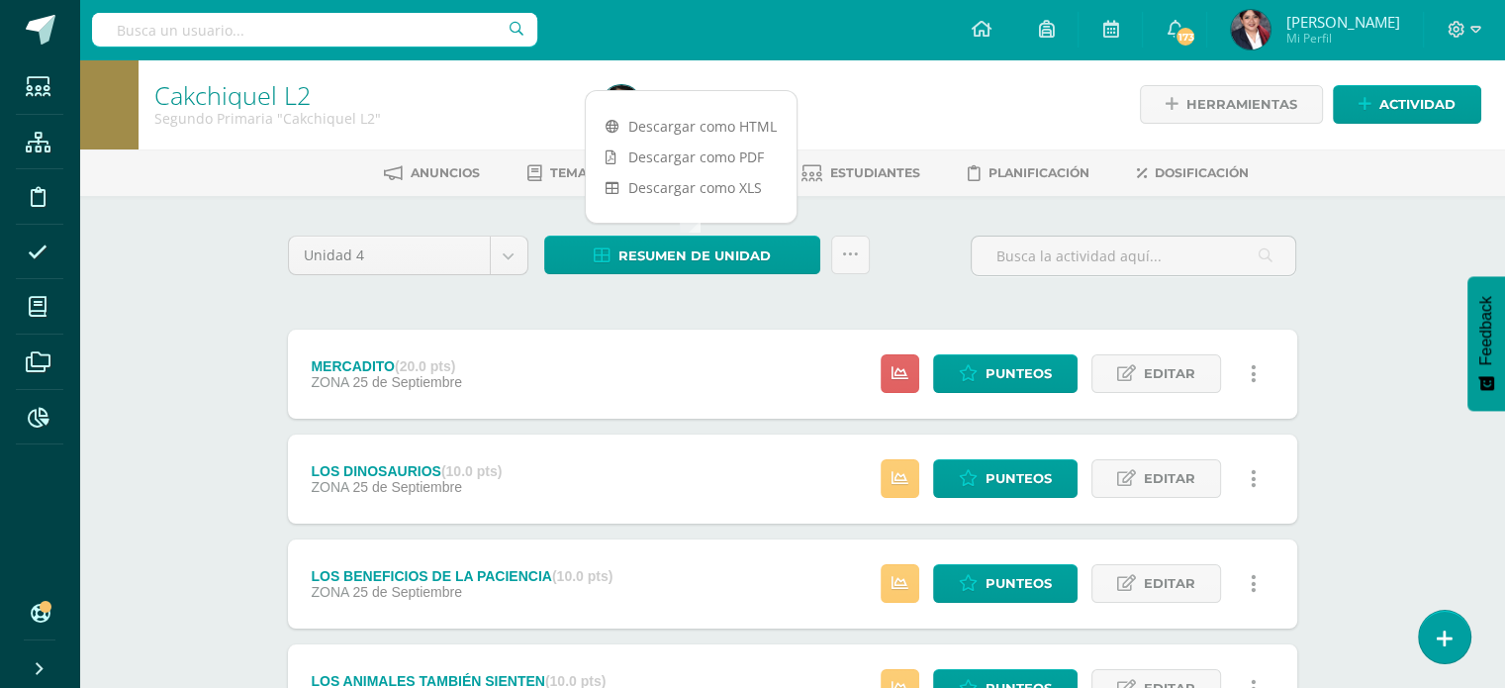
click at [938, 110] on div at bounding box center [821, 104] width 455 height 90
click at [518, 106] on h1 "Cakchiquel L2" at bounding box center [365, 95] width 423 height 28
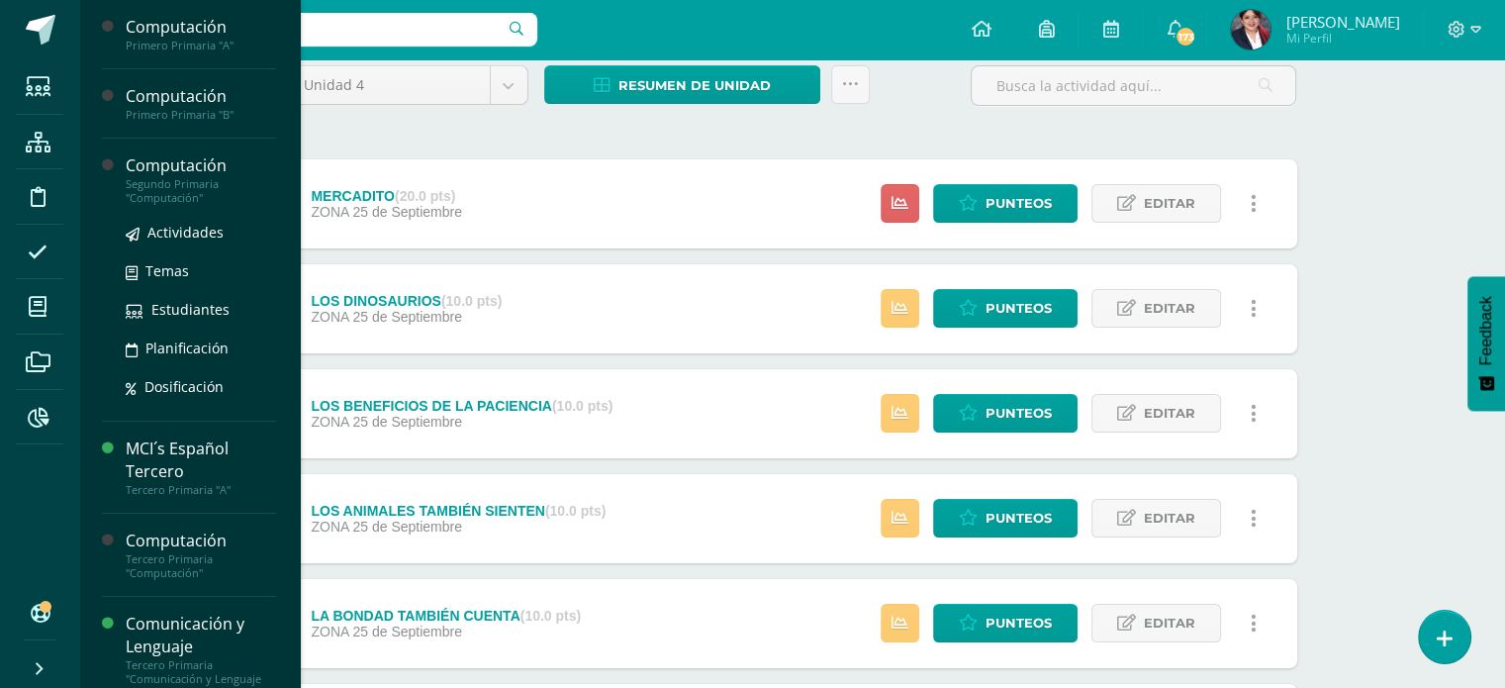
scroll to position [99, 0]
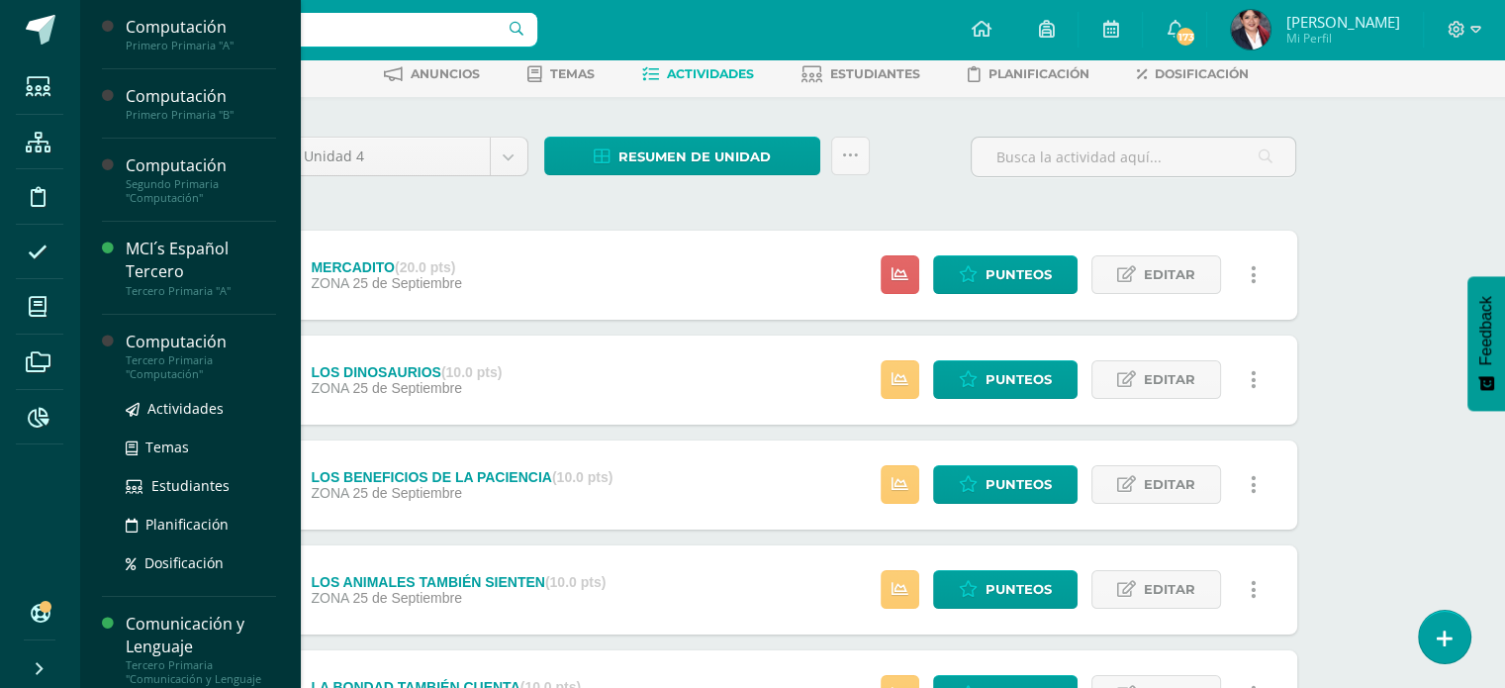
click at [142, 346] on div "Computación" at bounding box center [201, 341] width 150 height 23
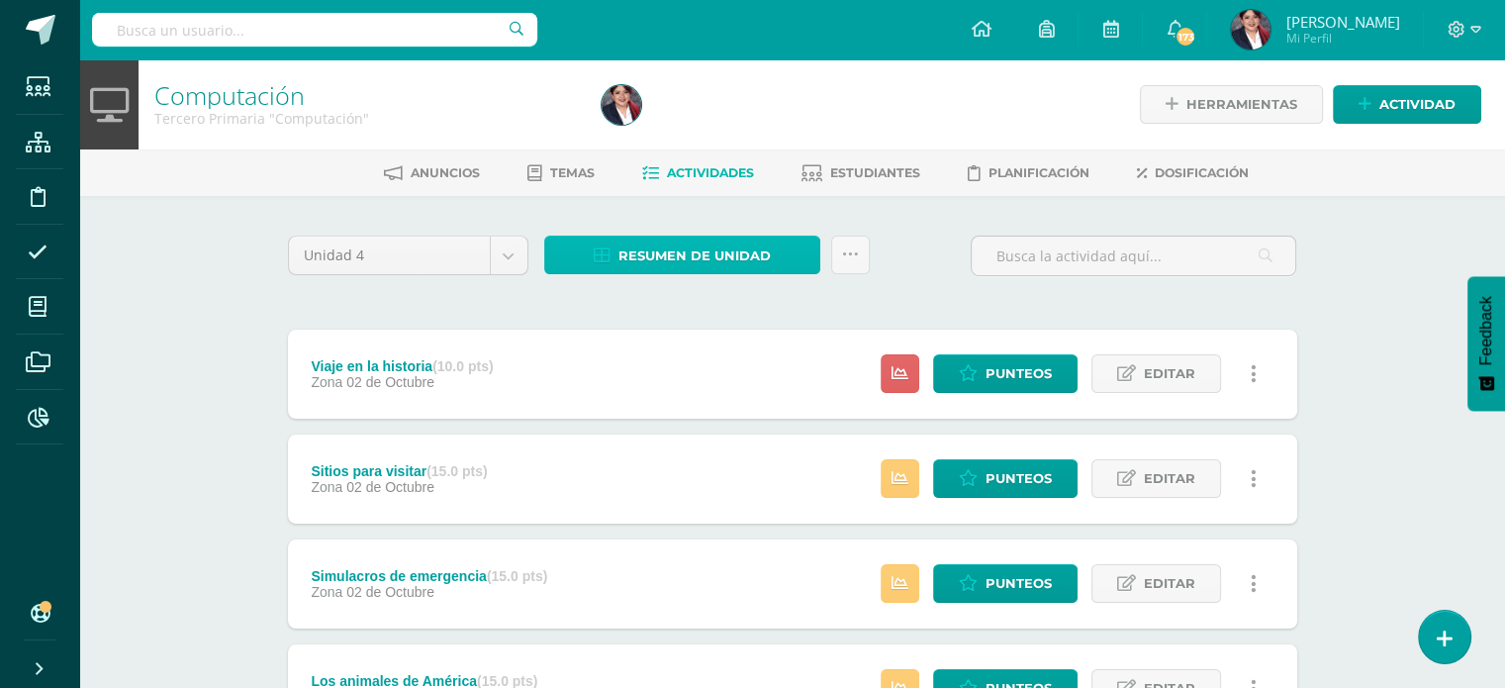
click at [578, 254] on link "Resumen de unidad" at bounding box center [682, 254] width 276 height 39
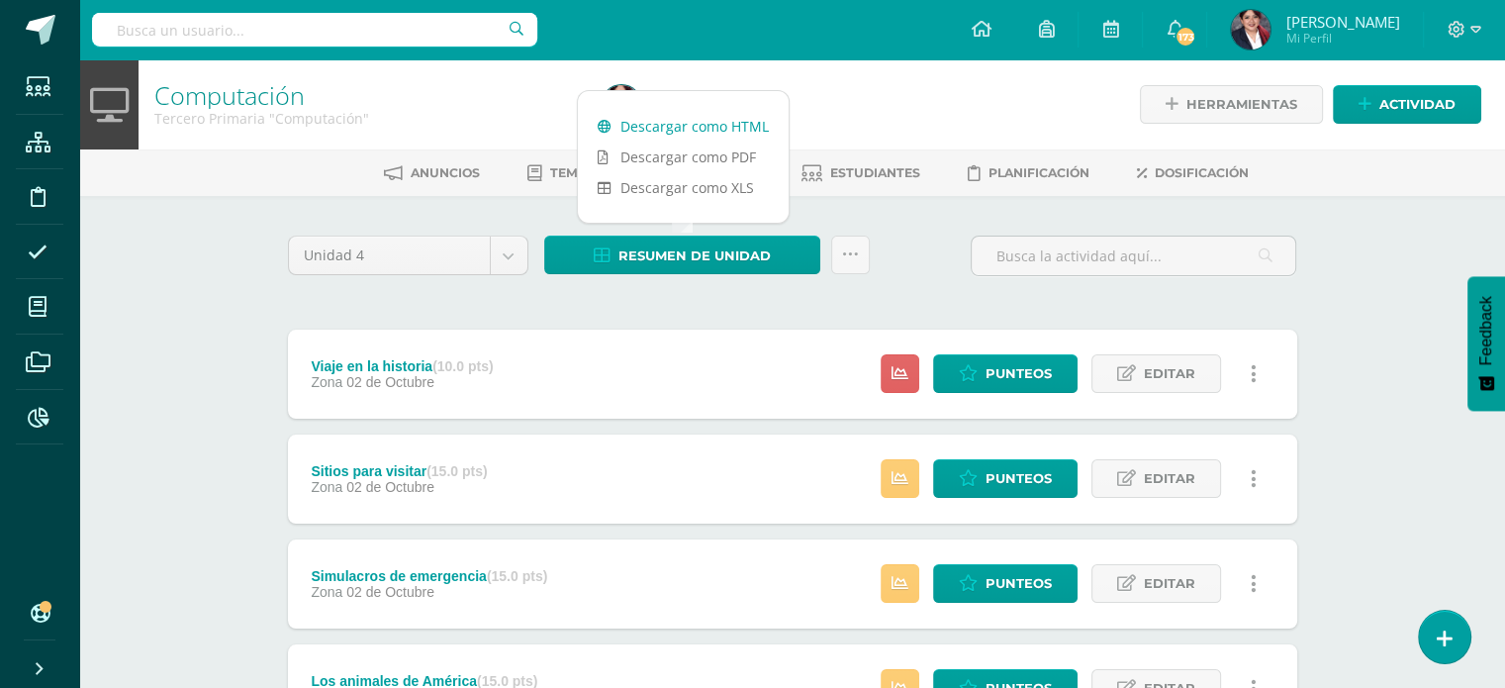
click at [714, 126] on link "Descargar como HTML" at bounding box center [683, 126] width 211 height 31
